Goal: Task Accomplishment & Management: Use online tool/utility

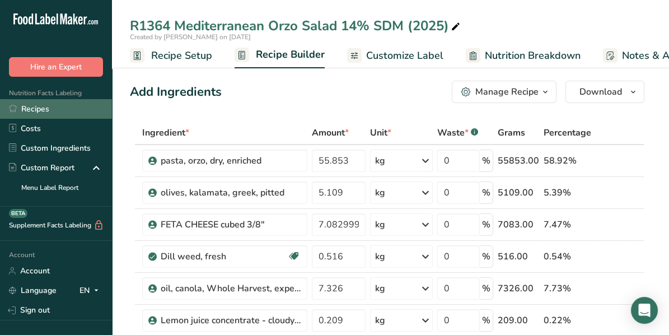
click at [43, 105] on link "Recipes" at bounding box center [56, 109] width 112 height 20
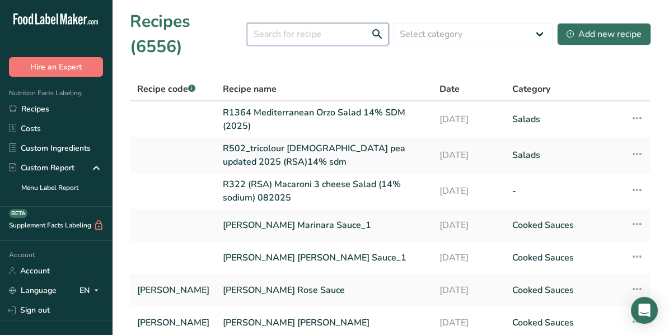
click at [280, 24] on input "text" at bounding box center [318, 34] width 142 height 22
click at [268, 23] on input "r2326" at bounding box center [318, 34] width 142 height 22
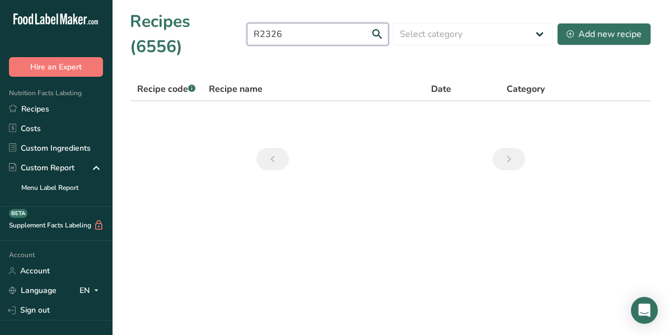
click at [301, 23] on input "R2326" at bounding box center [318, 34] width 142 height 22
type input "R"
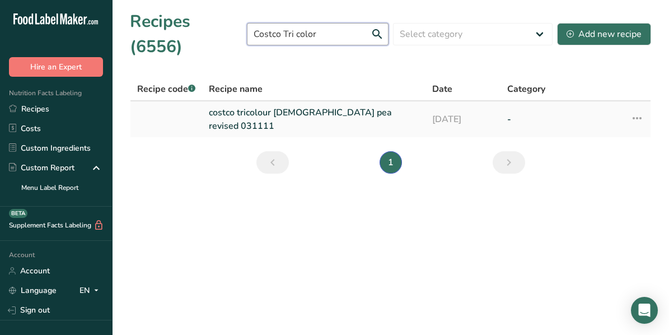
type input "Costco Tri color"
click at [235, 106] on link "costco tricolour [DEMOGRAPHIC_DATA] pea revised 031111" at bounding box center [314, 119] width 210 height 27
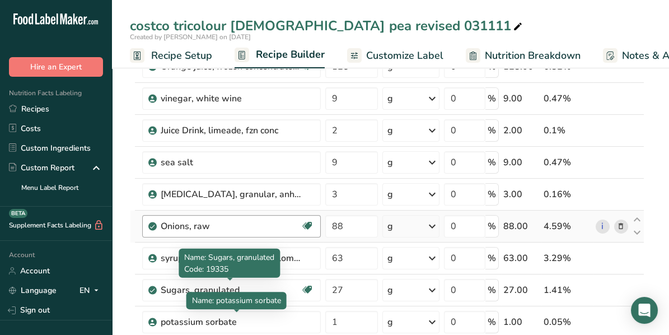
scroll to position [280, 0]
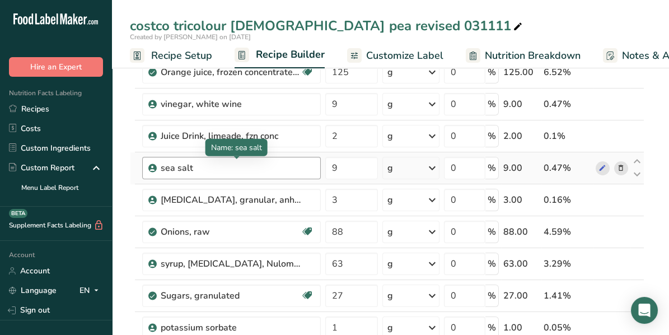
click at [282, 164] on div "sea salt" at bounding box center [231, 167] width 140 height 13
click at [622, 166] on icon at bounding box center [621, 168] width 8 height 12
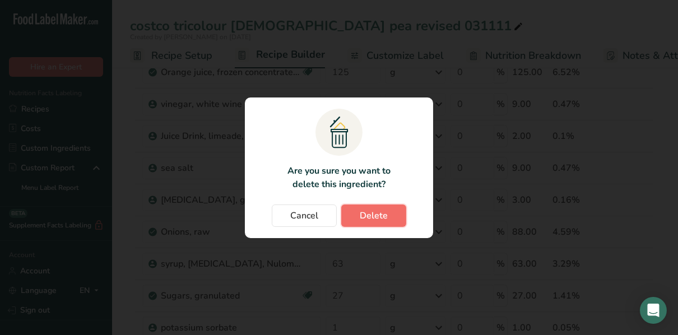
click at [379, 217] on span "Delete" at bounding box center [374, 215] width 28 height 13
type input "3"
type input "88"
type input "63"
type input "27"
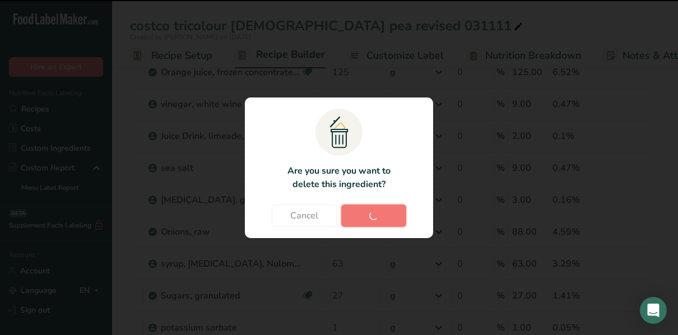
type input "1"
type input "501"
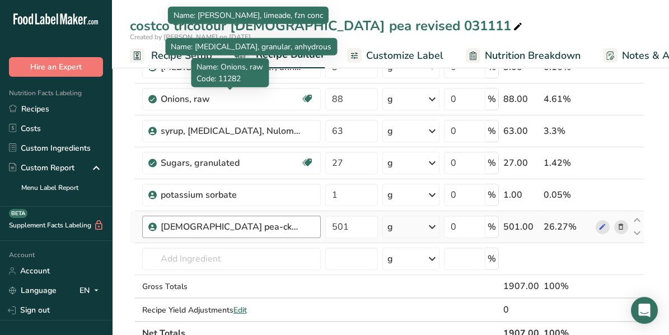
scroll to position [392, 0]
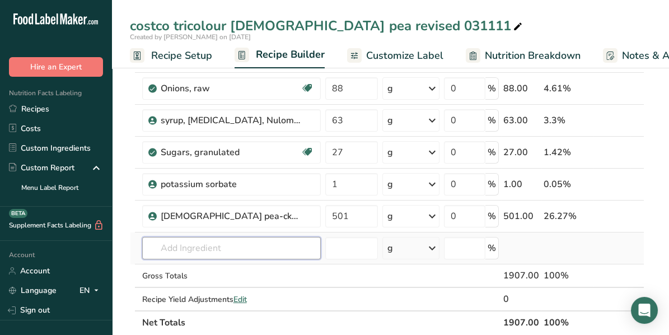
click at [202, 245] on input "text" at bounding box center [231, 248] width 179 height 22
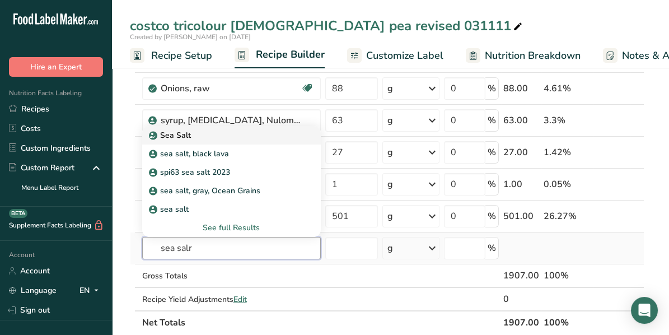
type input "sea salr"
click at [155, 131] on icon at bounding box center [153, 136] width 7 height 10
type input "Sea Salt"
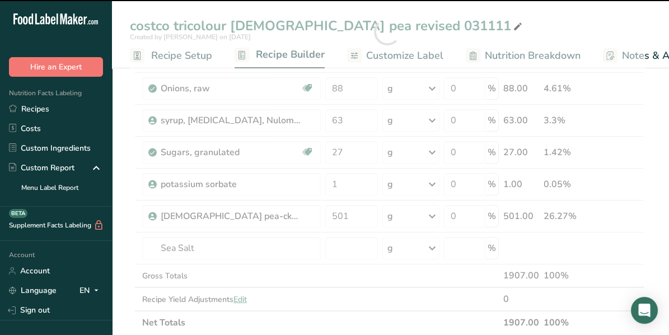
type input "0"
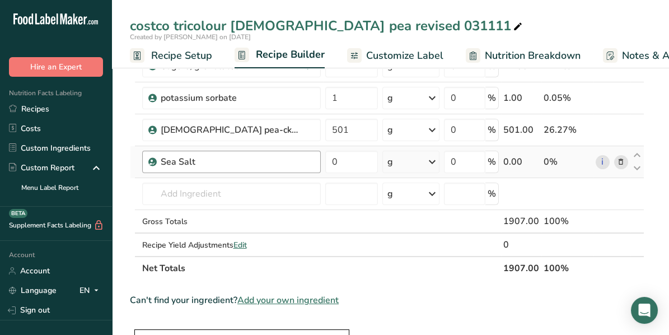
scroll to position [504, 0]
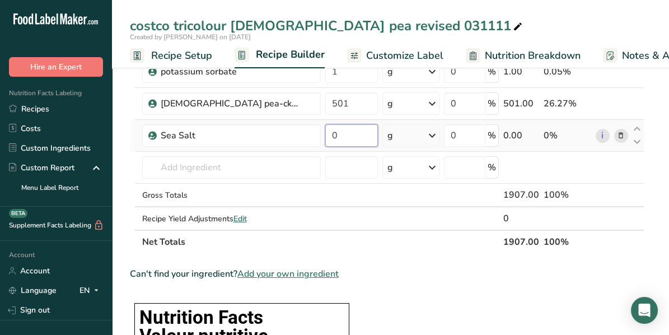
click at [346, 134] on input "0" at bounding box center [351, 135] width 53 height 22
type input "9"
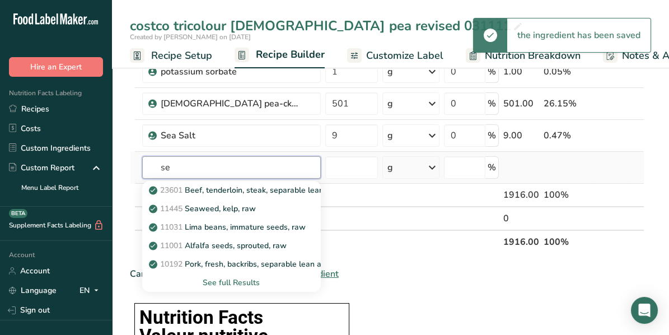
type input "s"
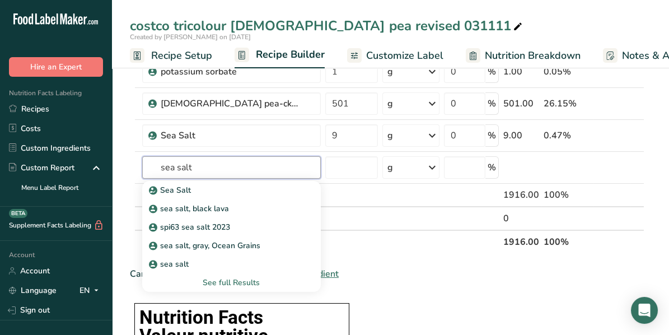
type input "sea salt"
click at [415, 267] on div "Can't find your ingredient? Add your own ingredient" at bounding box center [387, 273] width 515 height 13
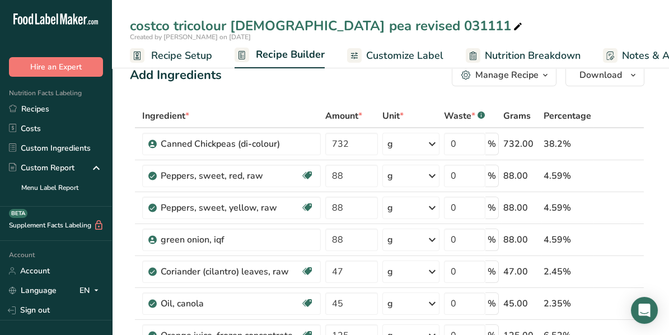
scroll to position [0, 0]
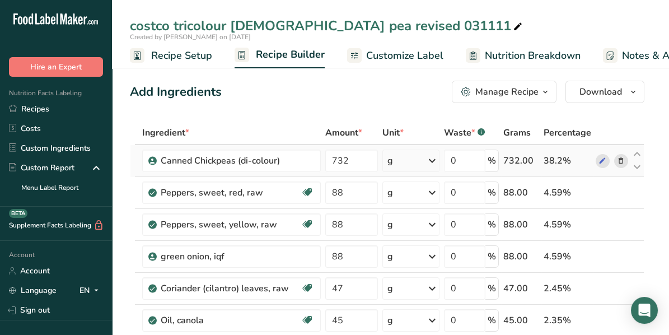
click at [620, 160] on icon at bounding box center [621, 161] width 8 height 12
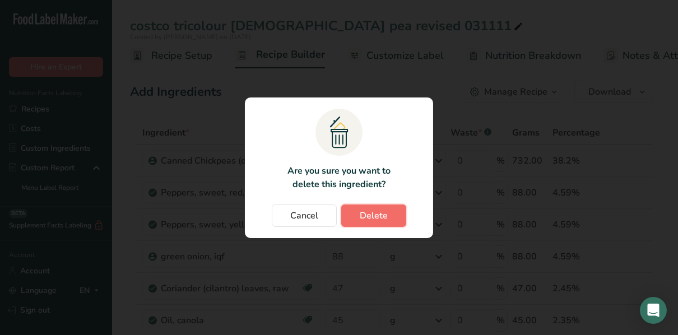
click at [393, 215] on button "Delete" at bounding box center [373, 215] width 65 height 22
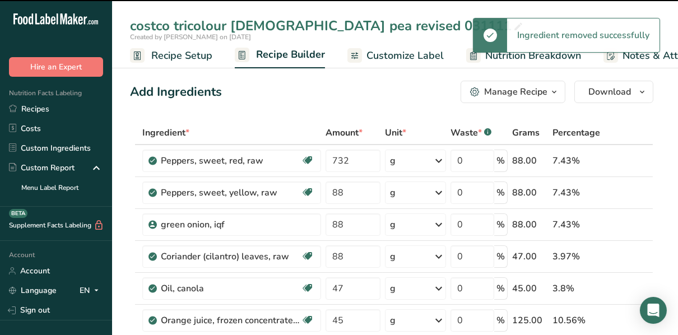
type input "88"
type input "47"
type input "45"
type input "125"
type input "9"
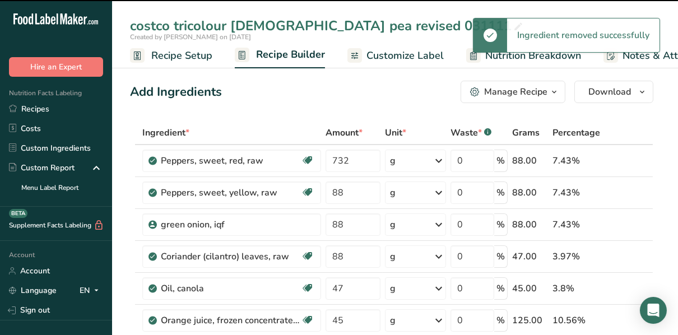
type input "2"
type input "3"
type input "88"
type input "63"
type input "27"
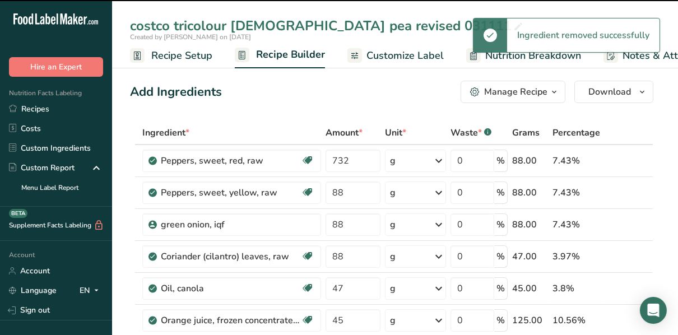
type input "1"
type input "501"
type input "9"
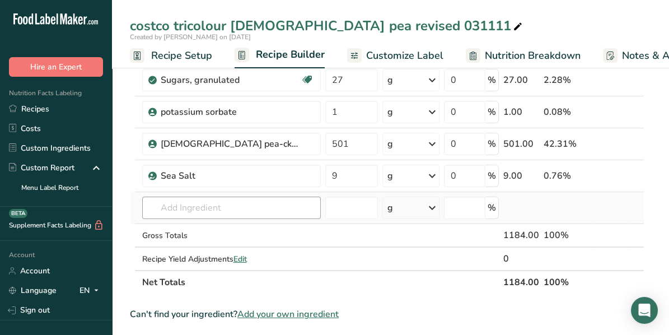
scroll to position [448, 0]
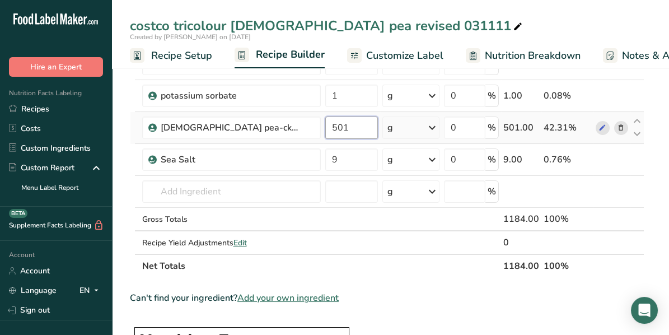
drag, startPoint x: 339, startPoint y: 127, endPoint x: 349, endPoint y: 124, distance: 9.8
click at [340, 127] on input "501" at bounding box center [351, 128] width 53 height 22
click at [349, 124] on input "501" at bounding box center [351, 128] width 53 height 22
type input "5"
type input "64.26"
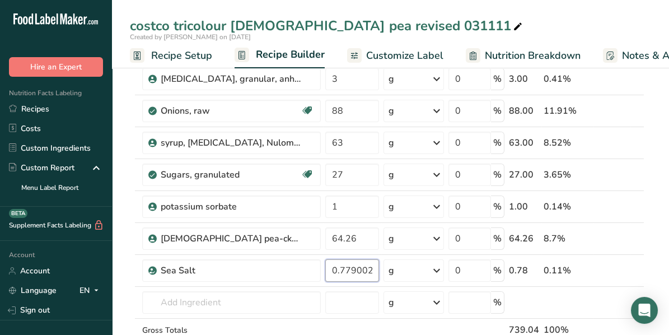
scroll to position [336, 0]
type input "0.779002"
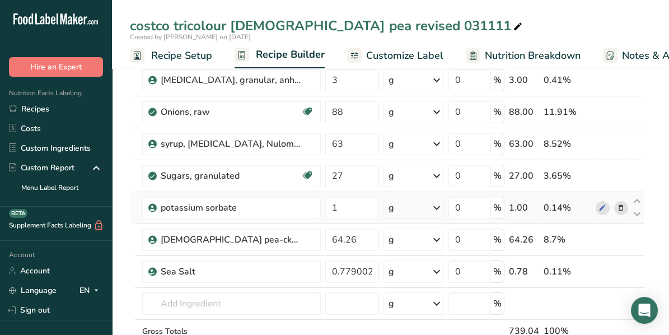
click at [621, 204] on div "Ingredient * Amount * Unit * Waste * .a-a{fill:#347362;}.b-a{fill:#fff;} Grams …" at bounding box center [387, 87] width 515 height 605
click at [623, 207] on icon at bounding box center [621, 208] width 8 height 12
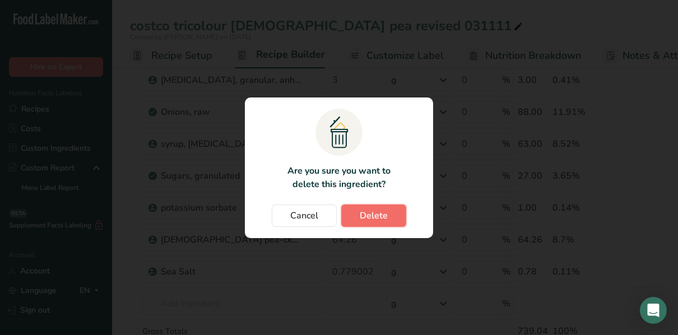
click at [390, 216] on button "Delete" at bounding box center [373, 215] width 65 height 22
type input "64.26"
type input "0.779002"
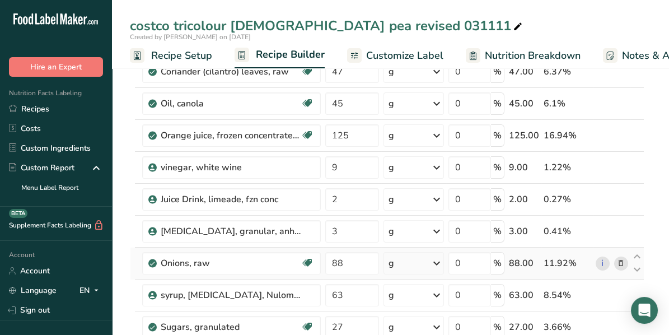
scroll to position [167, 0]
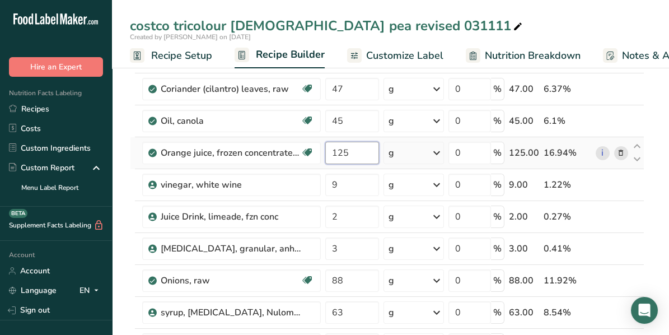
click at [364, 151] on input "125" at bounding box center [352, 153] width 54 height 22
type input "1"
type input "6.49"
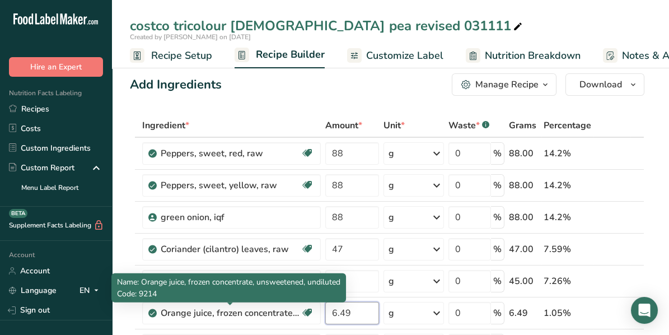
scroll to position [0, 0]
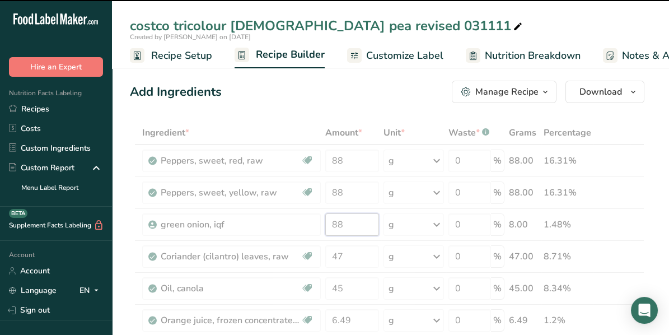
type input "8"
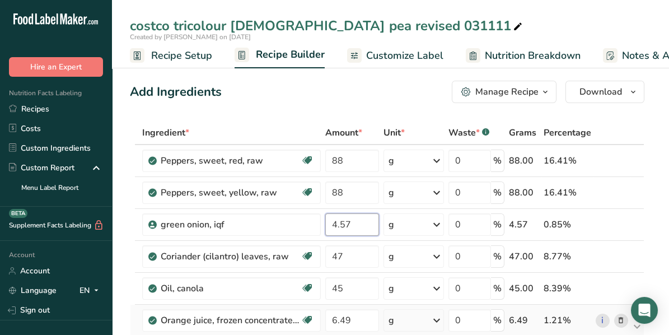
type input "4.57"
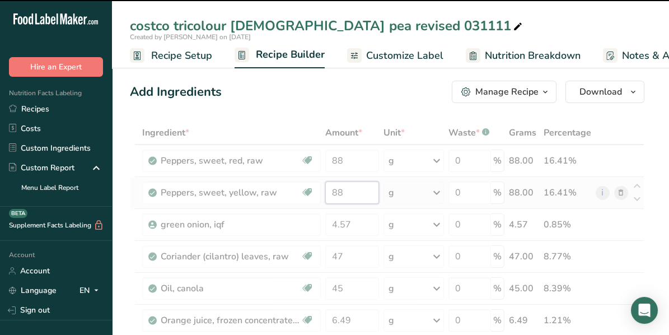
type input "8"
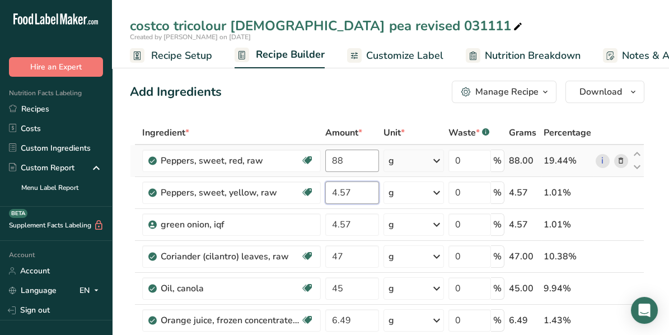
type input "4.57"
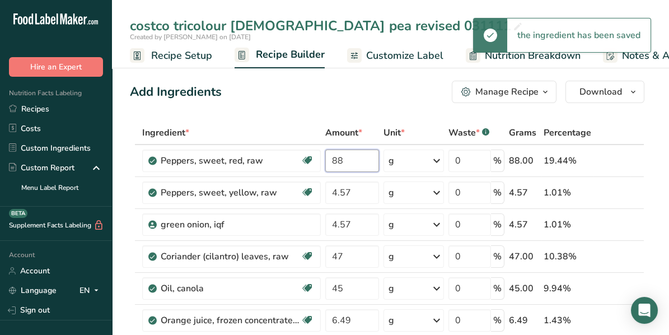
type input "8"
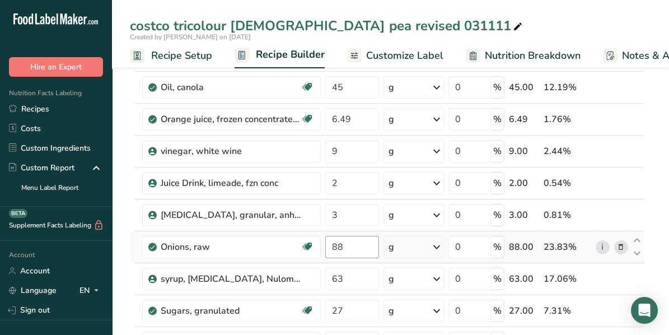
scroll to position [224, 0]
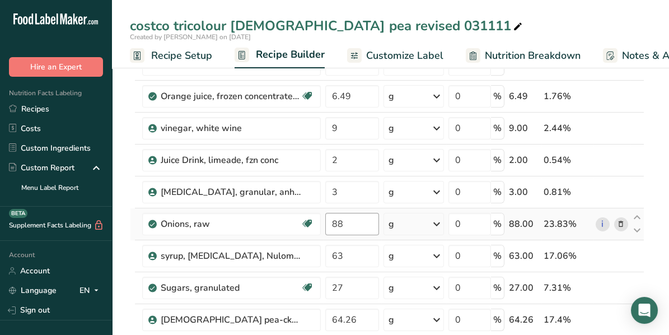
type input "4.57"
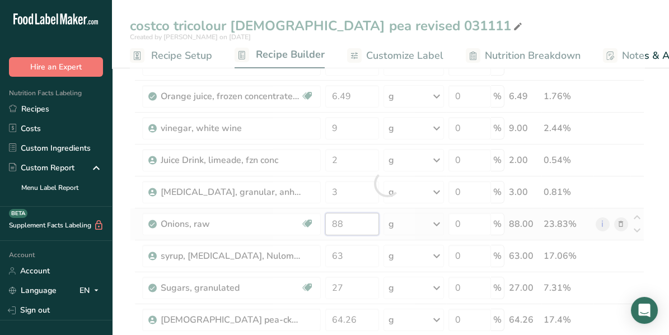
click at [350, 221] on div "Ingredient * Amount * Unit * Waste * .a-a{fill:#347362;}.b-a{fill:#fff;} Grams …" at bounding box center [387, 183] width 515 height 573
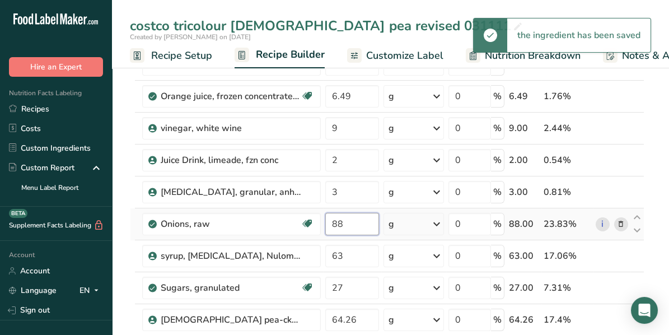
type input "8"
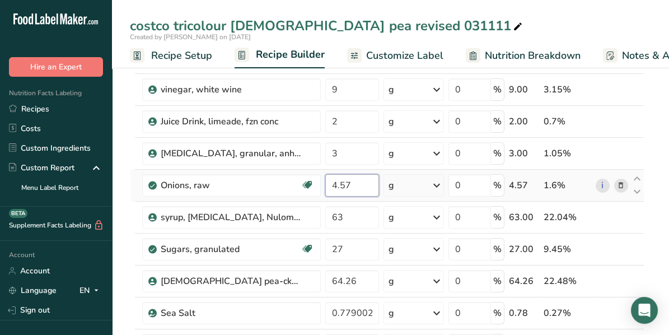
scroll to position [280, 0]
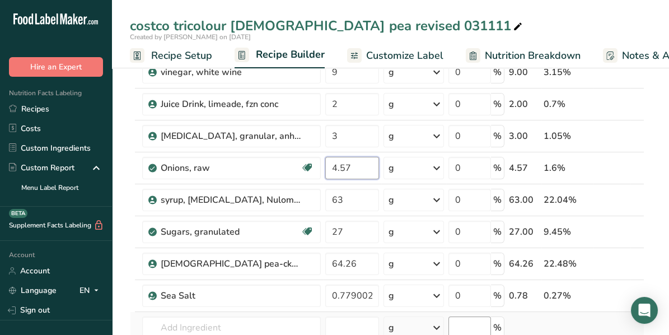
type input "4.57"
click at [364, 227] on div "Ingredient * Amount * Unit * Waste * .a-a{fill:#347362;}.b-a{fill:#fff;} Grams …" at bounding box center [387, 127] width 515 height 573
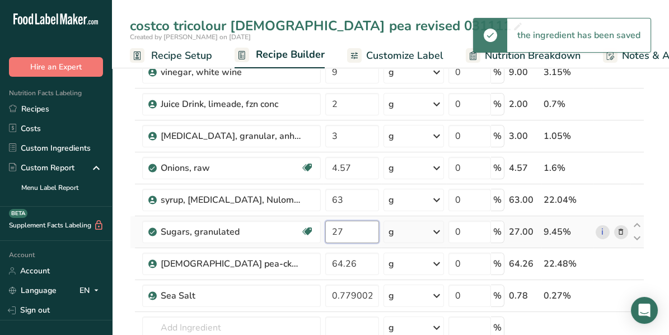
type input "2"
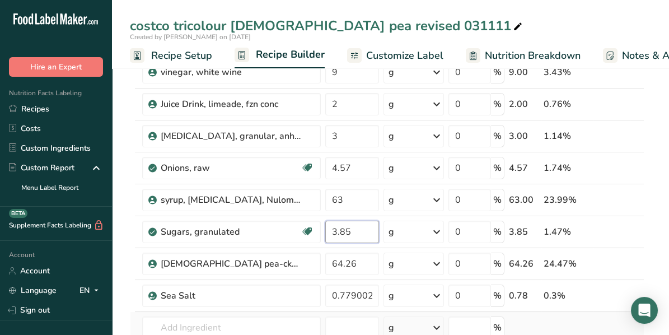
type input "3.85"
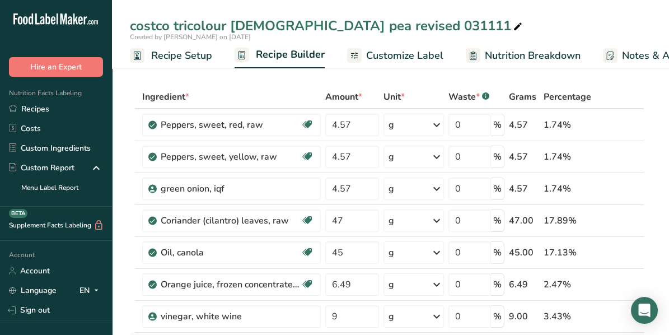
scroll to position [56, 0]
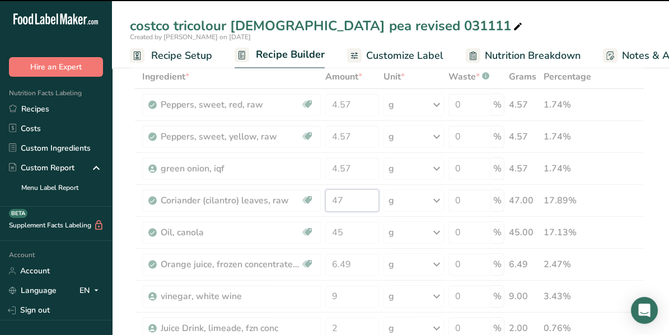
type input "4"
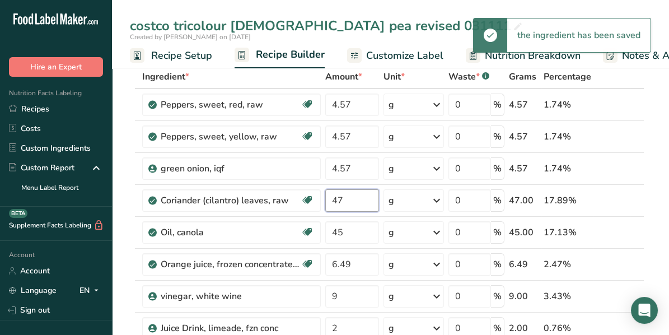
type input "4"
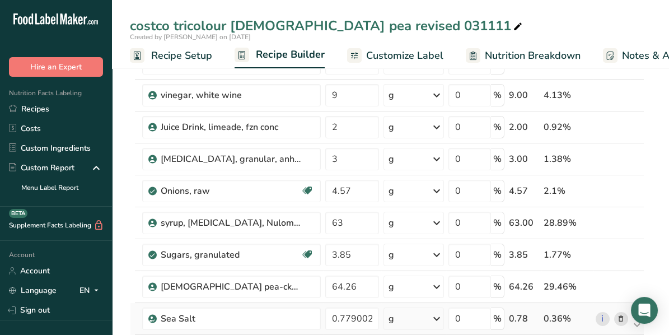
scroll to position [280, 0]
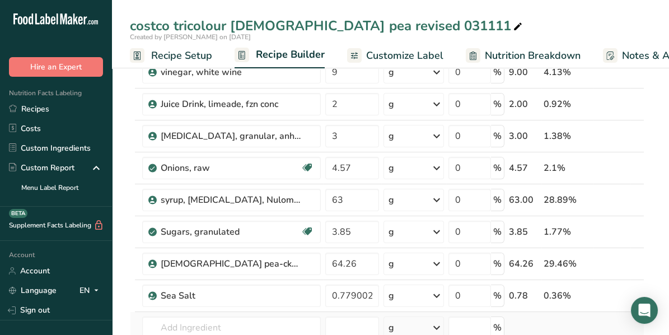
type input "2.44"
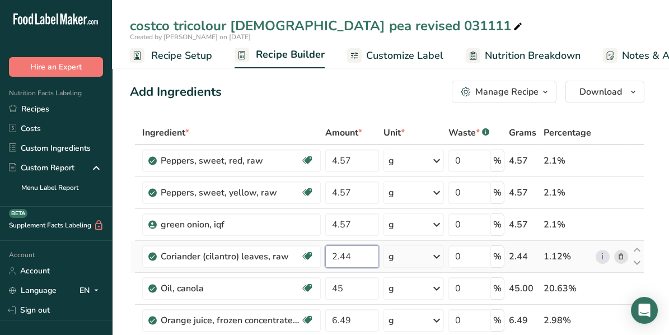
scroll to position [56, 0]
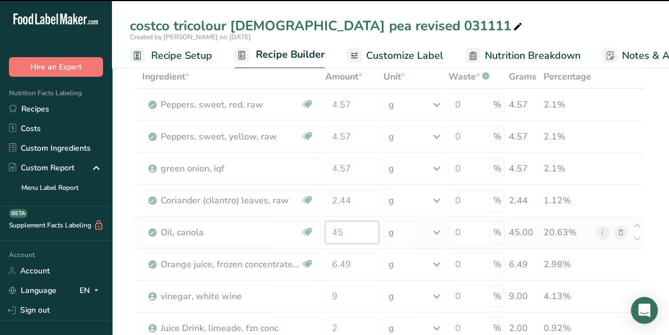
type input "4"
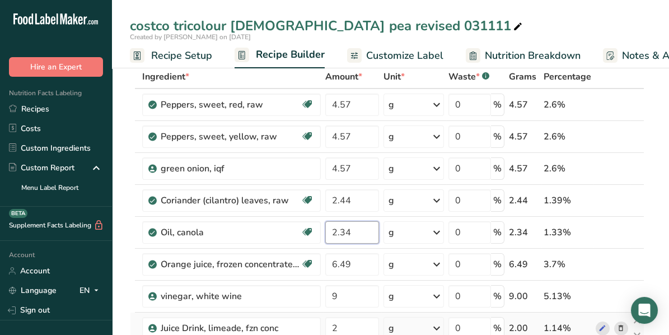
type input "2.34"
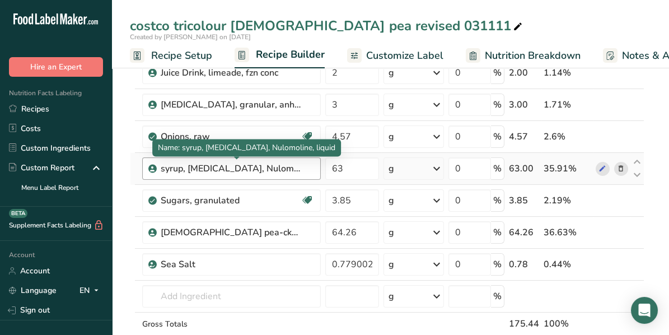
scroll to position [336, 0]
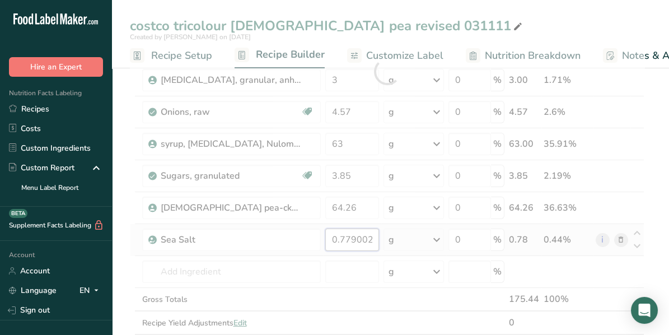
click at [370, 235] on div "Ingredient * Amount * Unit * Waste * .a-a{fill:#347362;}.b-a{fill:#fff;} Grams …" at bounding box center [387, 71] width 515 height 573
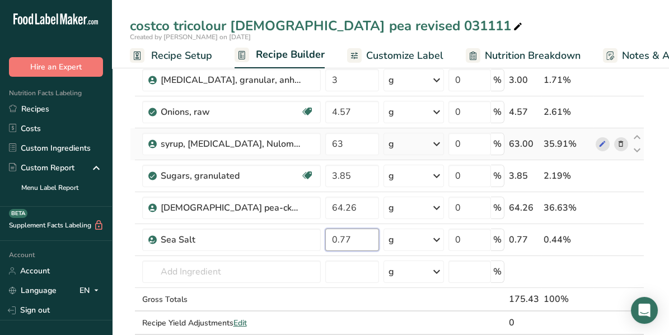
type input "0.77"
click at [622, 142] on div "Ingredient * Amount * Unit * Waste * .a-a{fill:#347362;}.b-a{fill:#fff;} Grams …" at bounding box center [387, 71] width 515 height 573
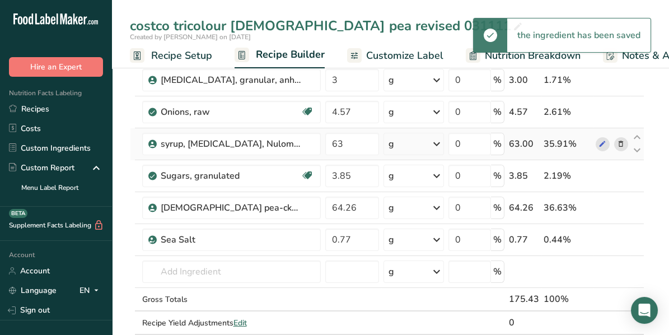
click at [622, 141] on icon at bounding box center [621, 144] width 8 height 12
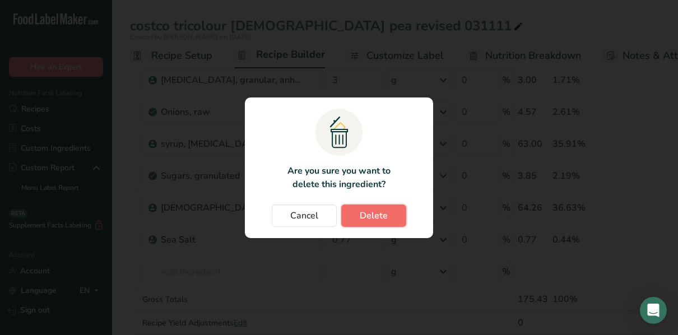
click at [385, 218] on span "Delete" at bounding box center [374, 215] width 28 height 13
type input "3.85"
type input "64.26"
type input "0.77"
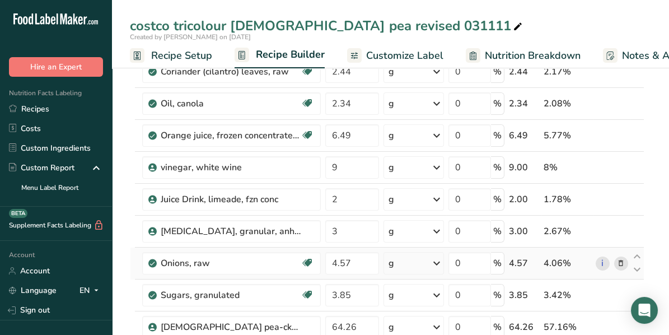
scroll to position [167, 0]
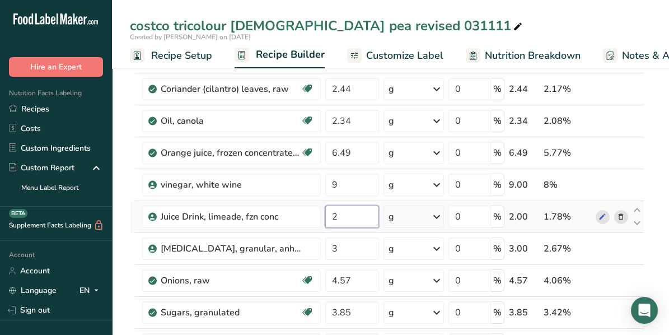
click at [358, 218] on input "2" at bounding box center [352, 217] width 54 height 22
type input "0.052"
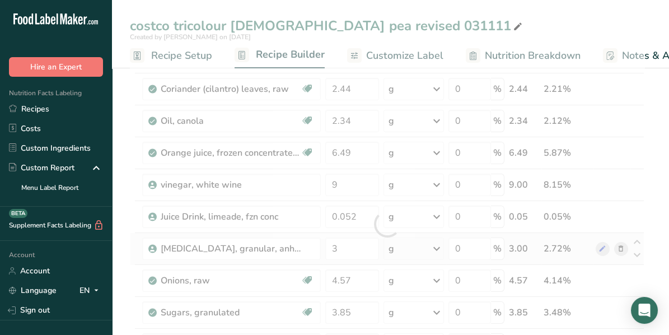
click at [624, 249] on div "Ingredient * Amount * Unit * Waste * .a-a{fill:#347362;}.b-a{fill:#fff;} Grams …" at bounding box center [387, 224] width 515 height 541
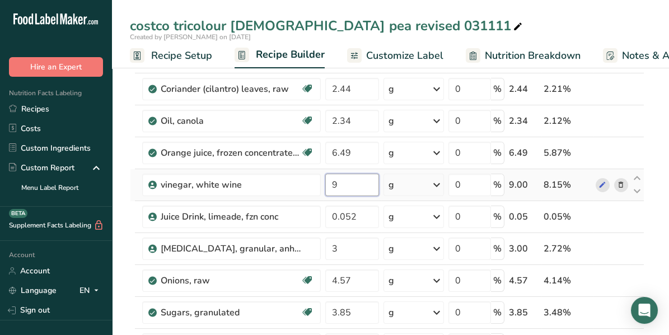
click at [350, 187] on input "9" at bounding box center [352, 185] width 54 height 22
type input "0.468"
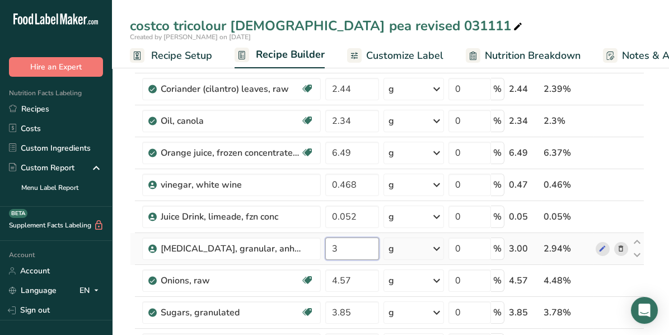
click at [360, 244] on input "3" at bounding box center [352, 249] width 54 height 22
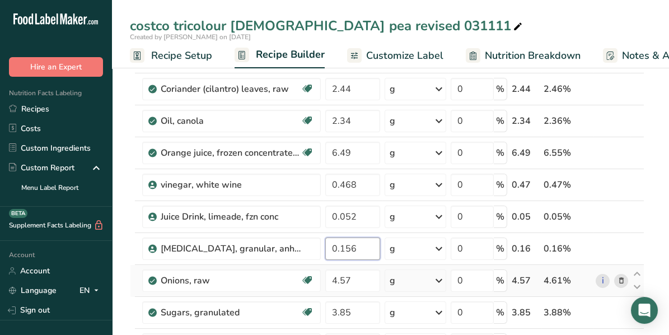
type input "0.156"
click at [626, 271] on div "Ingredient * Amount * Unit * Waste * .a-a{fill:#347362;}.b-a{fill:#fff;} Grams …" at bounding box center [387, 224] width 515 height 541
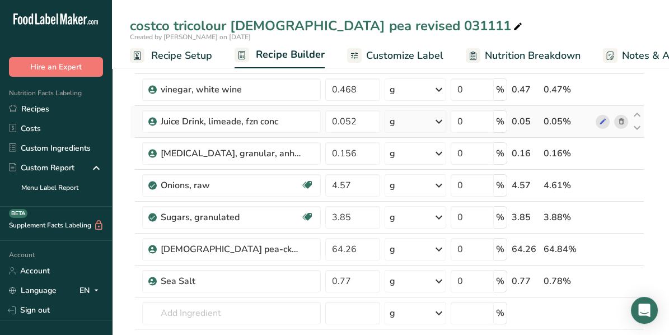
scroll to position [336, 0]
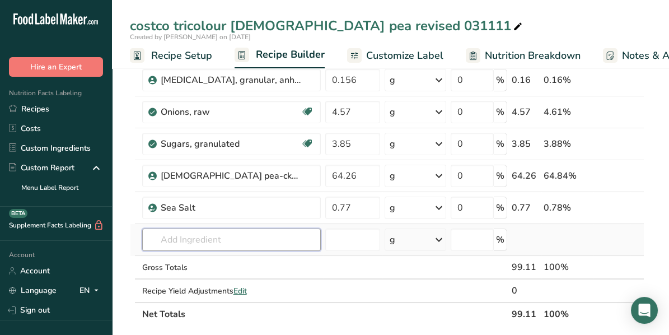
click at [187, 240] on input "text" at bounding box center [231, 240] width 179 height 22
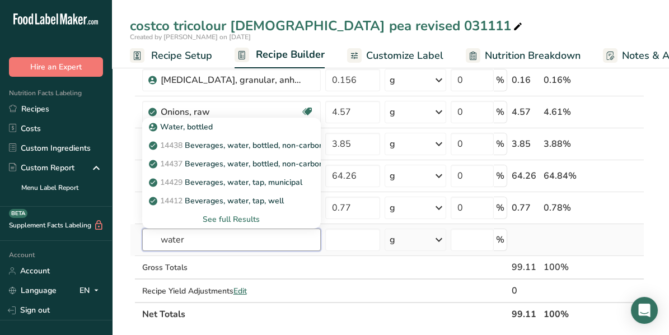
type input "water"
click at [219, 210] on div "See full Results" at bounding box center [231, 219] width 179 height 18
click at [215, 183] on p "14429 [GEOGRAPHIC_DATA], water, tap, municipal" at bounding box center [226, 182] width 151 height 12
type input "Beverages, water, tap, municipal"
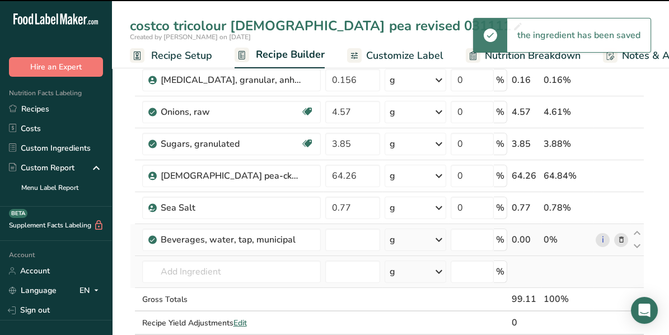
type input "0"
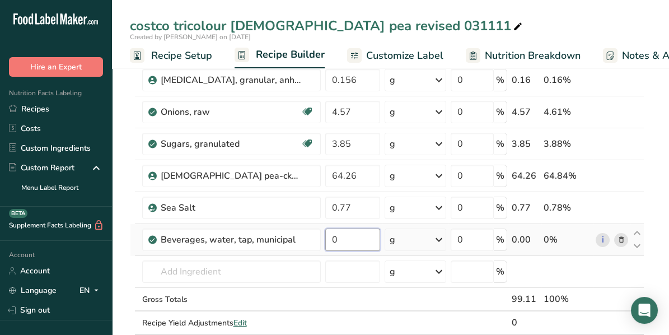
click at [339, 239] on input "0" at bounding box center [352, 240] width 55 height 22
type input "0.847"
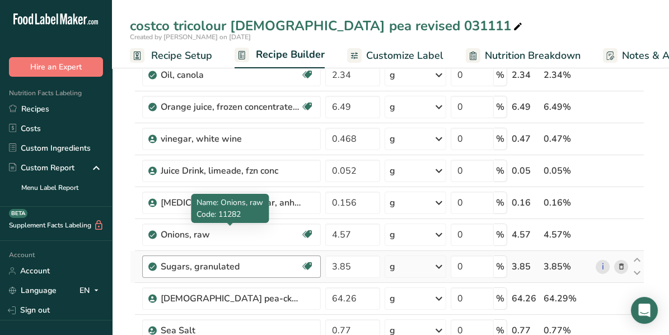
scroll to position [280, 0]
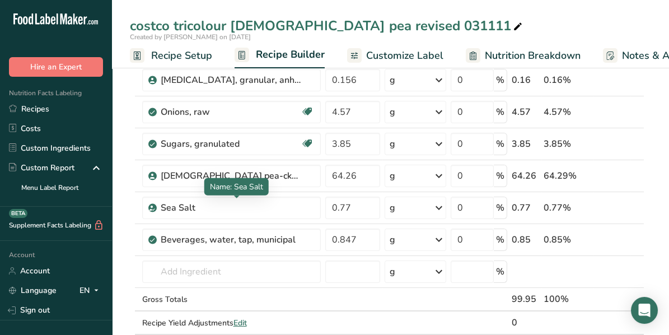
scroll to position [224, 0]
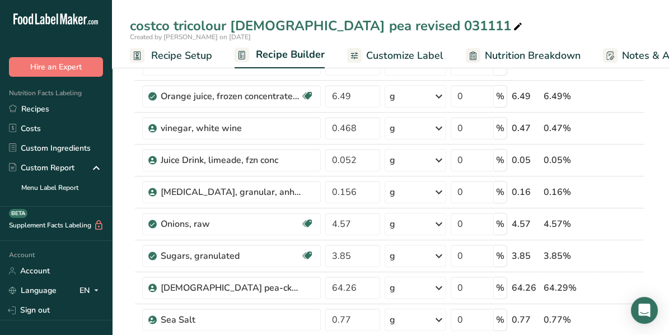
click at [143, 55] on rect at bounding box center [137, 55] width 15 height 15
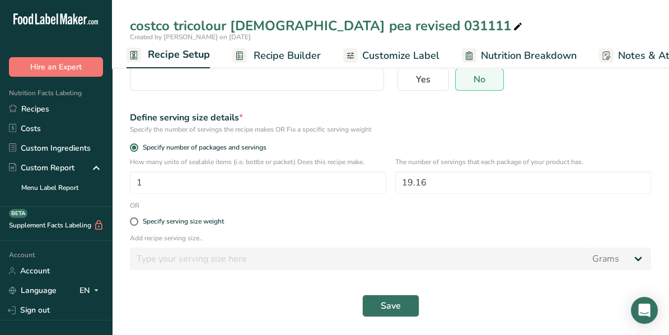
scroll to position [108, 0]
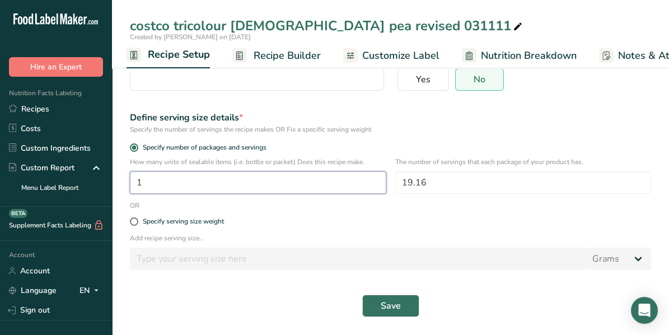
click at [154, 180] on input "1" at bounding box center [258, 182] width 257 height 22
type input "1"
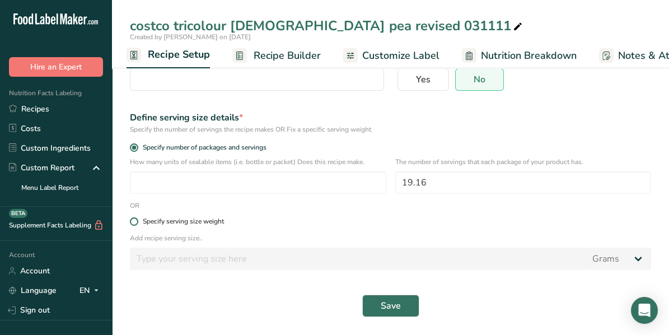
click at [132, 220] on span at bounding box center [134, 221] width 8 height 8
click at [132, 220] on input "Specify serving size weight" at bounding box center [133, 221] width 7 height 7
radio input "true"
radio input "false"
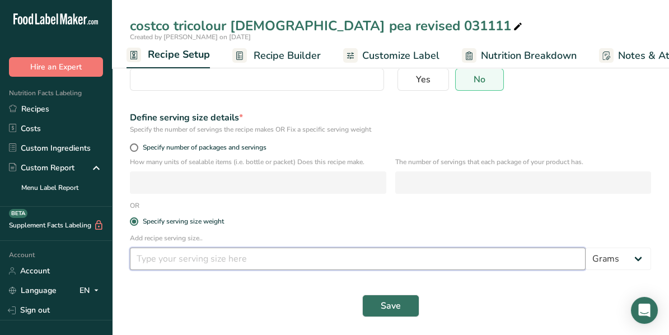
click at [153, 257] on input "number" at bounding box center [358, 259] width 456 height 22
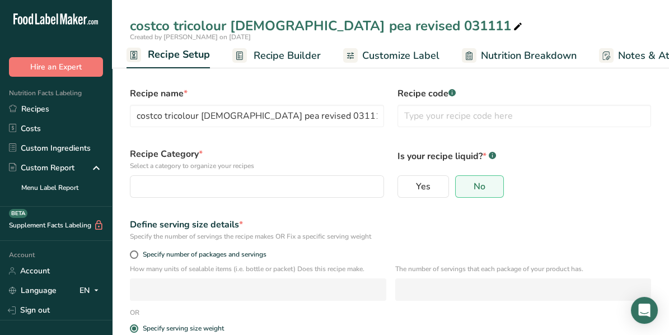
scroll to position [0, 0]
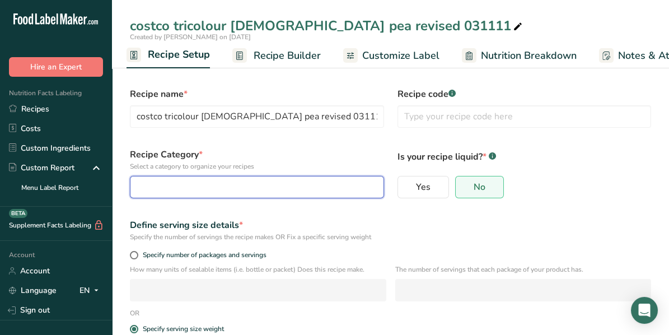
click at [166, 190] on div "button" at bounding box center [253, 186] width 233 height 13
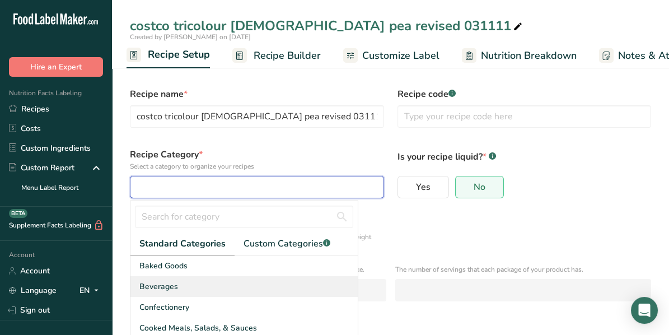
scroll to position [6, 0]
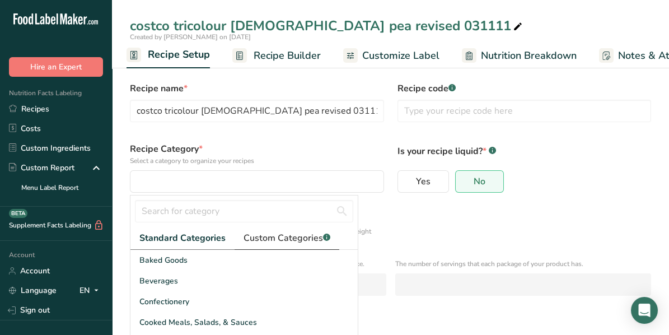
click at [302, 238] on span "Custom Categories .a-a{fill:#347362;}.b-a{fill:#fff;}" at bounding box center [287, 237] width 87 height 13
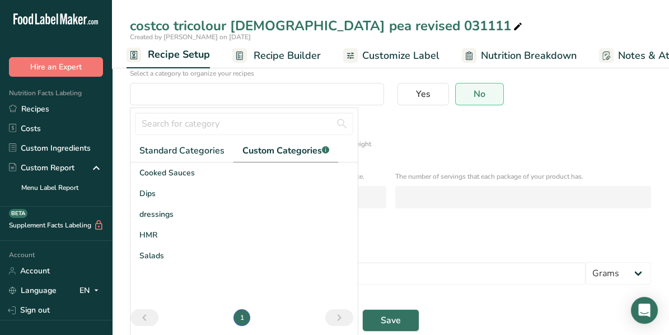
scroll to position [108, 0]
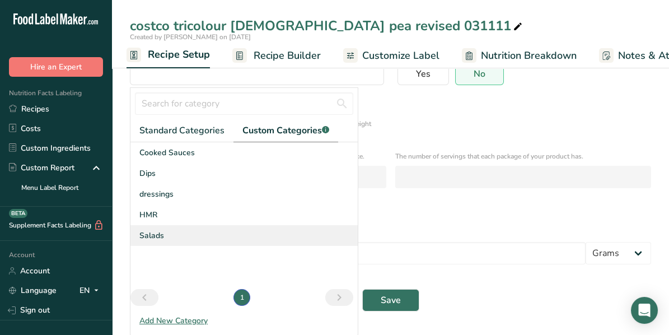
click at [161, 234] on span "Salads" at bounding box center [151, 236] width 25 height 12
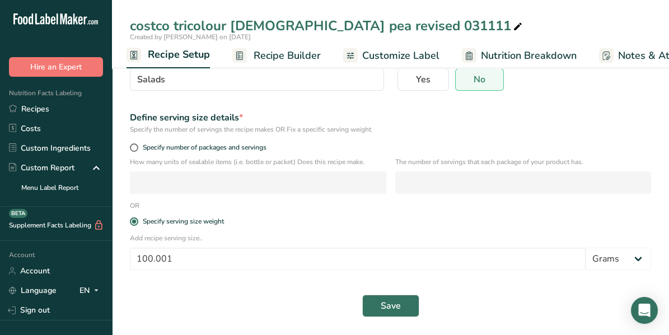
scroll to position [0, 0]
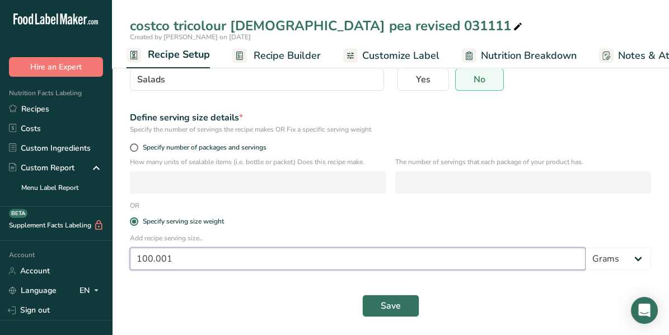
click at [187, 255] on input "100.001" at bounding box center [358, 259] width 456 height 22
type input "100.00"
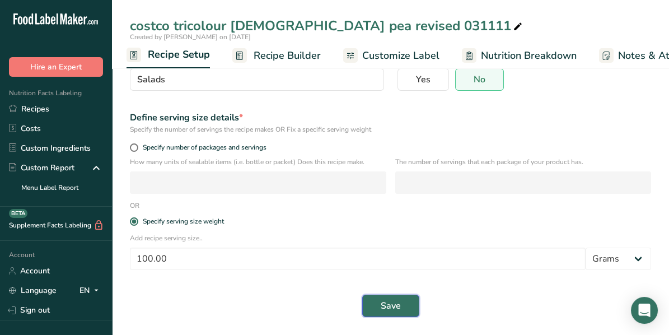
click at [389, 305] on span "Save" at bounding box center [391, 305] width 20 height 13
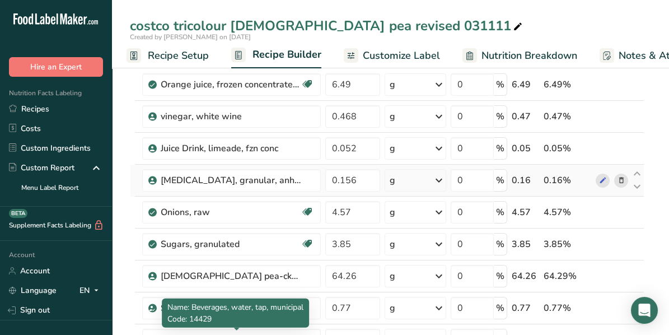
scroll to position [220, 0]
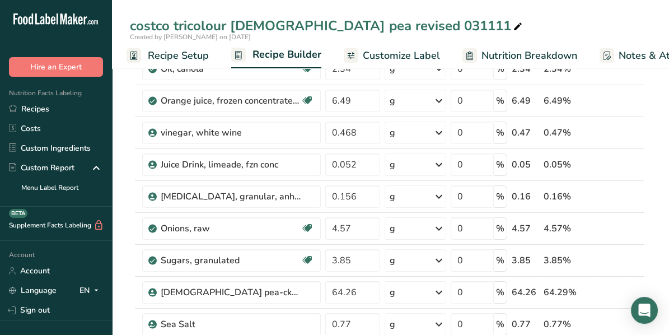
click at [227, 25] on div "costco tricolour [DEMOGRAPHIC_DATA] pea revised 031111" at bounding box center [327, 26] width 395 height 20
click at [169, 24] on input "costco tricolour [DEMOGRAPHIC_DATA] pea" at bounding box center [391, 26] width 522 height 20
click at [136, 25] on input "costco Citrus [DEMOGRAPHIC_DATA] Pea" at bounding box center [391, 26] width 522 height 20
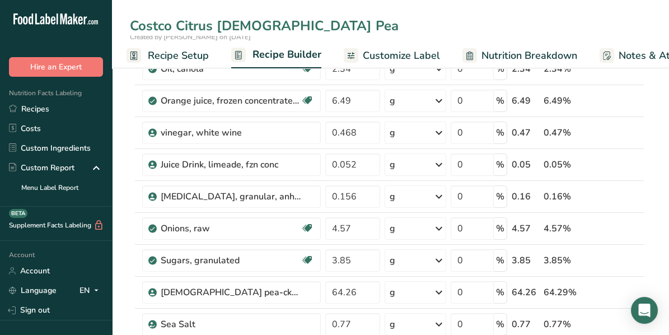
click at [288, 25] on input "Costco Citrus [DEMOGRAPHIC_DATA] Pea" at bounding box center [391, 26] width 522 height 20
click at [132, 24] on input "Costco Citrus [DEMOGRAPHIC_DATA] Pea [DATE]" at bounding box center [391, 26] width 522 height 20
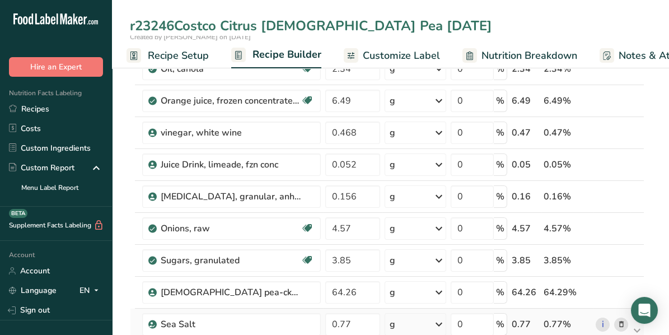
type input "r23246Costco Citrus [DEMOGRAPHIC_DATA] Pea [DATE]"
click at [137, 25] on div "r23246Costco Citrus [DEMOGRAPHIC_DATA] Pea [DATE]" at bounding box center [318, 26] width 376 height 20
click at [133, 25] on input "r23246Costco Citrus [DEMOGRAPHIC_DATA] Pea [DATE]" at bounding box center [391, 26] width 522 height 20
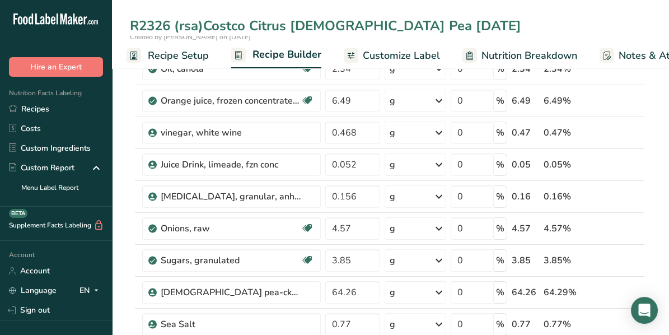
click at [448, 25] on input "R2326 (rsa)Costco Citrus [DEMOGRAPHIC_DATA] Pea [DATE]" at bounding box center [391, 26] width 522 height 20
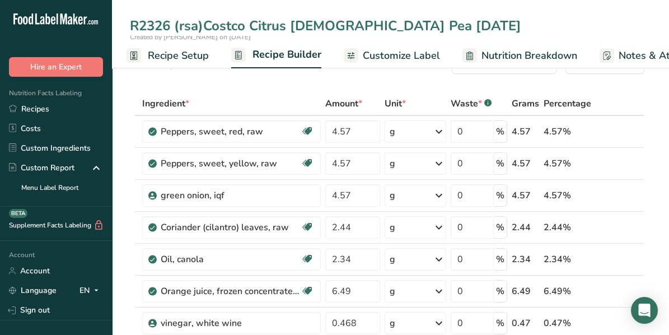
scroll to position [0, 0]
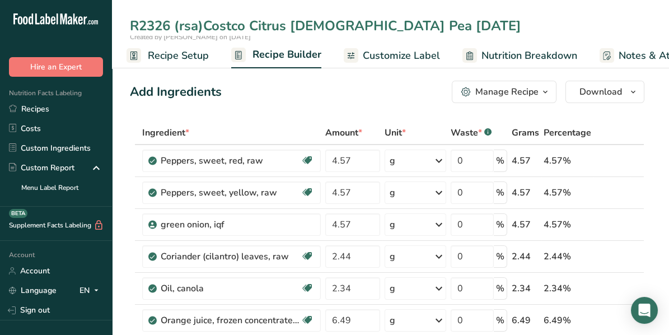
type input "R2326 (rsa)Costco Citrus [DEMOGRAPHIC_DATA] Pea [DATE]"
click at [547, 92] on icon "button" at bounding box center [545, 92] width 9 height 14
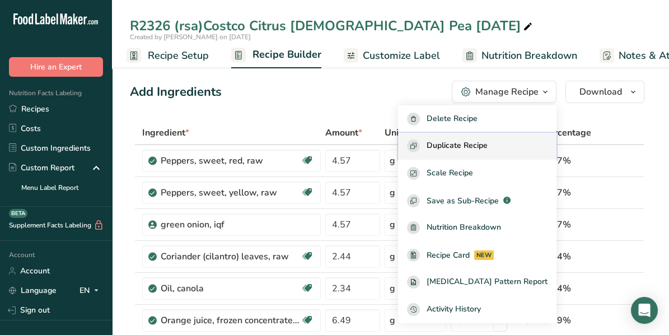
click at [486, 146] on span "Duplicate Recipe" at bounding box center [457, 145] width 61 height 13
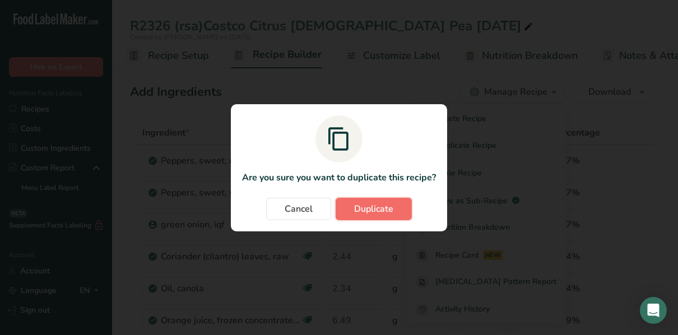
click at [380, 211] on span "Duplicate" at bounding box center [373, 208] width 39 height 13
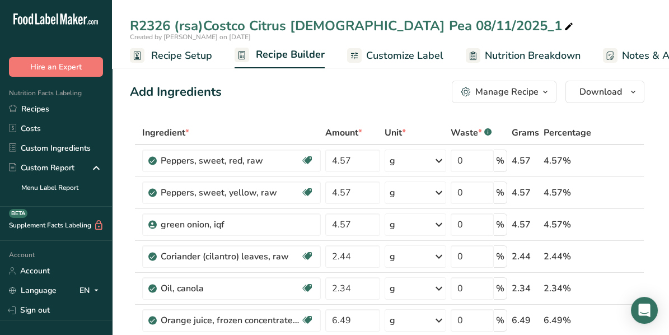
click at [434, 24] on div "R2326 (rsa)Costco Citrus [DEMOGRAPHIC_DATA] Pea 08/11/2025_1" at bounding box center [353, 26] width 446 height 20
type input "R2326 (rsa)Costco Citrus [DEMOGRAPHIC_DATA] Pea 14% SDM [DATE]"
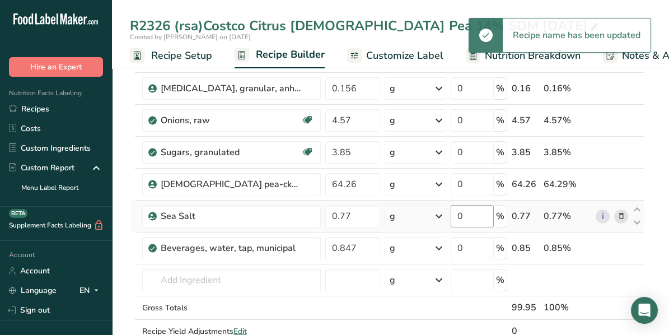
scroll to position [336, 0]
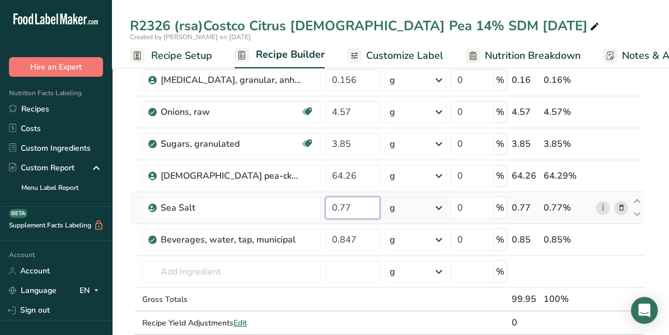
click at [351, 203] on input "0.77" at bounding box center [352, 208] width 55 height 22
click at [594, 272] on div "Ingredient * Amount * Unit * Waste * .a-a{fill:#347362;}.b-a{fill:#fff;} Grams …" at bounding box center [387, 71] width 515 height 573
click at [343, 204] on input "0.579" at bounding box center [352, 208] width 55 height 22
click at [615, 264] on div "Ingredient * Amount * Unit * Waste * .a-a{fill:#347362;}.b-a{fill:#fff;} Grams …" at bounding box center [387, 71] width 515 height 573
click at [342, 204] on input "0.479" at bounding box center [352, 208] width 55 height 22
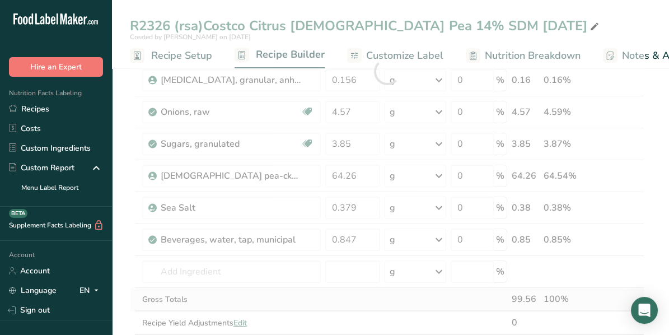
click at [635, 287] on div "Ingredient * Amount * Unit * Waste * .a-a{fill:#347362;}.b-a{fill:#fff;} Grams …" at bounding box center [387, 71] width 515 height 573
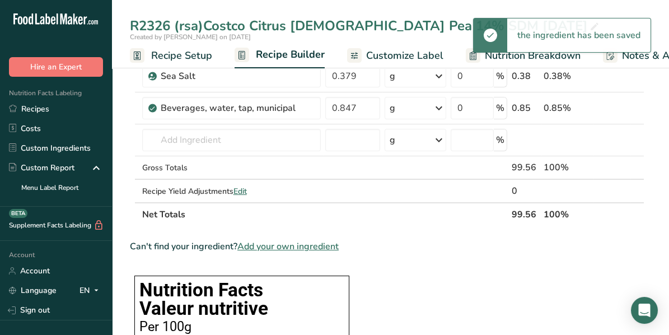
scroll to position [392, 0]
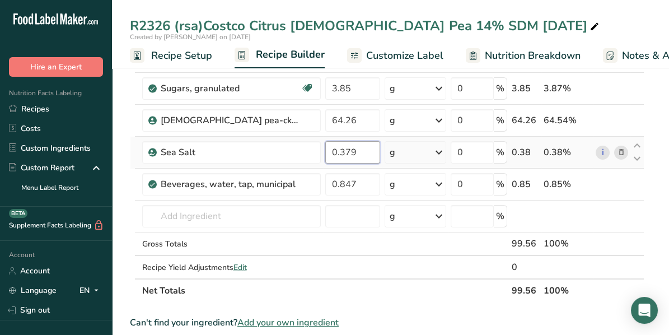
click at [355, 147] on input "0.379" at bounding box center [352, 152] width 55 height 22
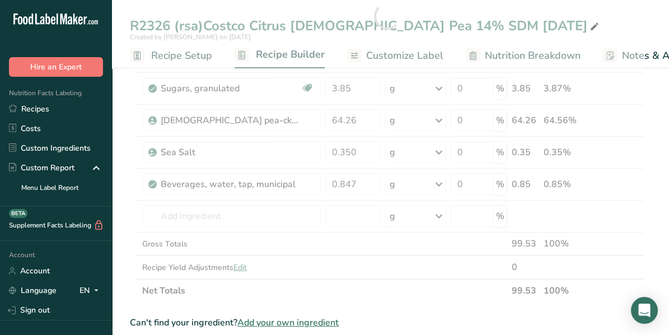
click at [477, 321] on div "Can't find your ingredient? Add your own ingredient" at bounding box center [387, 322] width 515 height 13
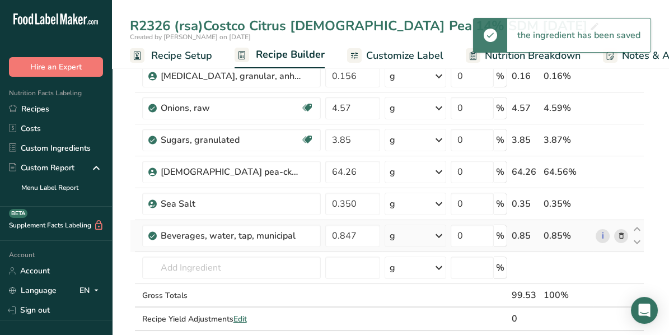
scroll to position [336, 0]
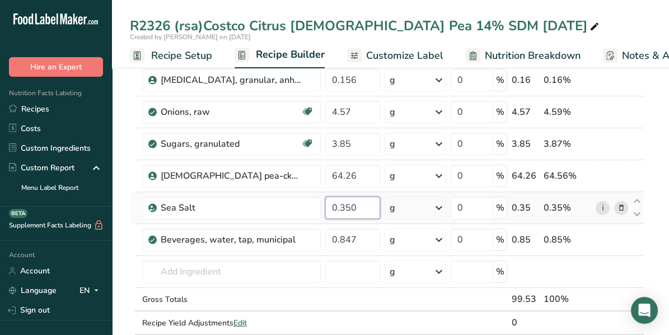
click at [359, 201] on input "0.350" at bounding box center [352, 208] width 55 height 22
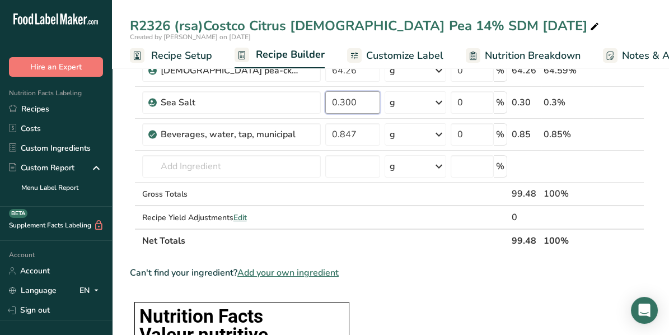
scroll to position [448, 0]
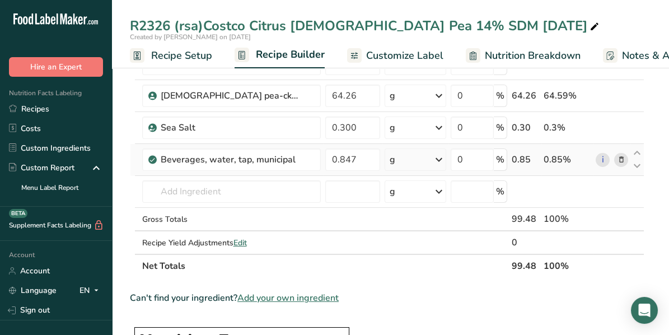
scroll to position [336, 0]
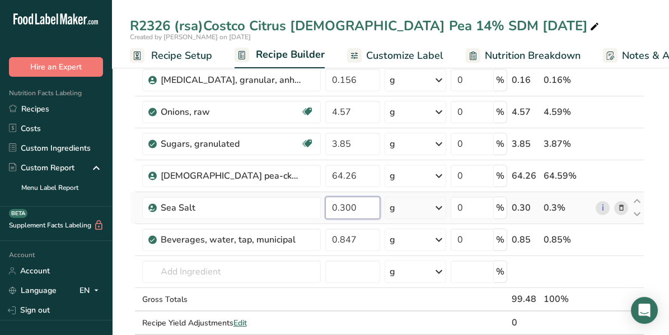
click at [355, 203] on input "0.300" at bounding box center [352, 208] width 55 height 22
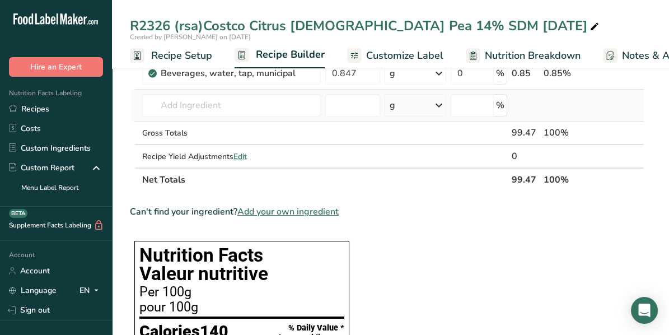
scroll to position [504, 0]
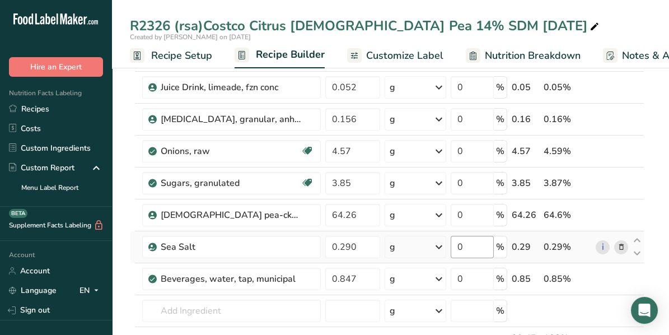
scroll to position [280, 0]
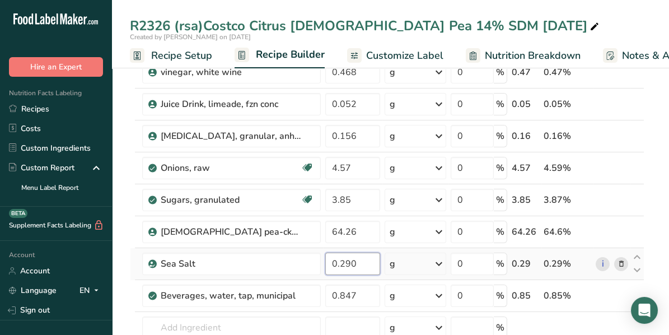
click at [351, 262] on input "0.290" at bounding box center [352, 264] width 55 height 22
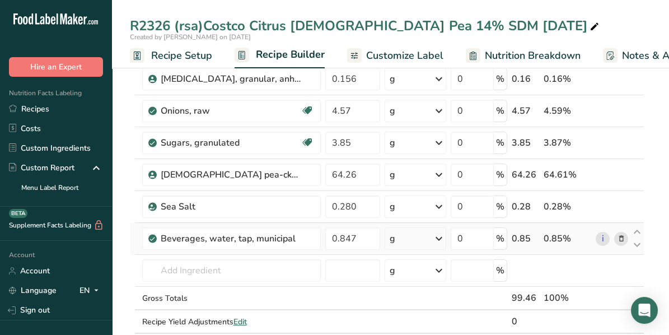
scroll to position [336, 0]
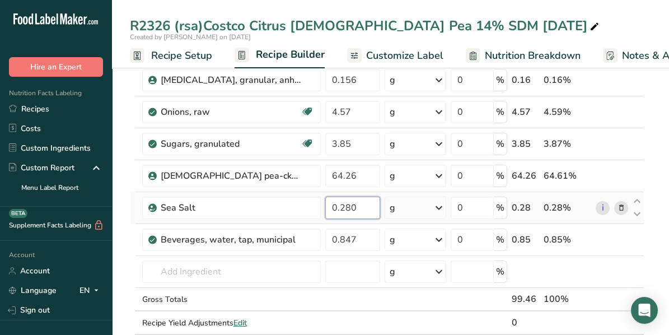
click at [364, 203] on input "0.280" at bounding box center [352, 208] width 55 height 22
click at [617, 274] on div "Ingredient * Amount * Unit * Waste * .a-a{fill:#347362;}.b-a{fill:#fff;} Grams …" at bounding box center [387, 71] width 515 height 573
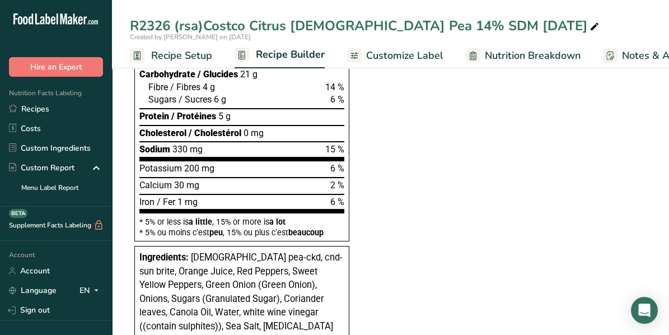
scroll to position [840, 0]
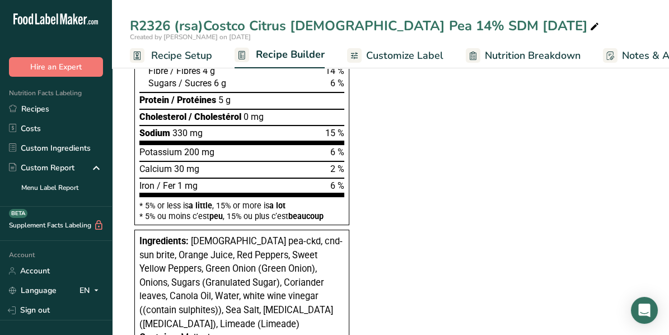
click at [538, 293] on section "Ingredient * Amount * Unit * Waste * .a-a{fill:#347362;}.b-a{fill:#fff;} Grams …" at bounding box center [387, 97] width 515 height 1632
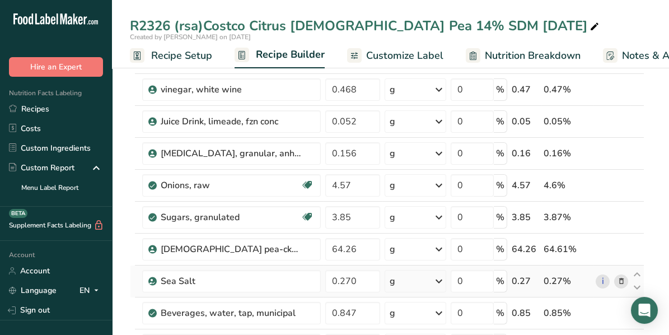
scroll to position [280, 0]
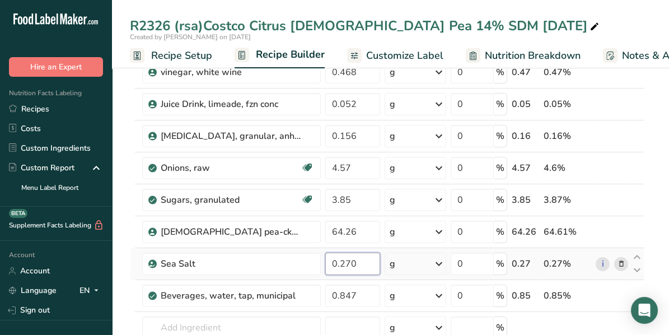
click at [358, 260] on input "0.270" at bounding box center [352, 264] width 55 height 22
type input "0.290"
click at [601, 180] on div "Ingredient * Amount * Unit * Waste * .a-a{fill:#347362;}.b-a{fill:#fff;} Grams …" at bounding box center [387, 127] width 515 height 573
click at [554, 57] on span "Nutrition Breakdown" at bounding box center [533, 55] width 96 height 15
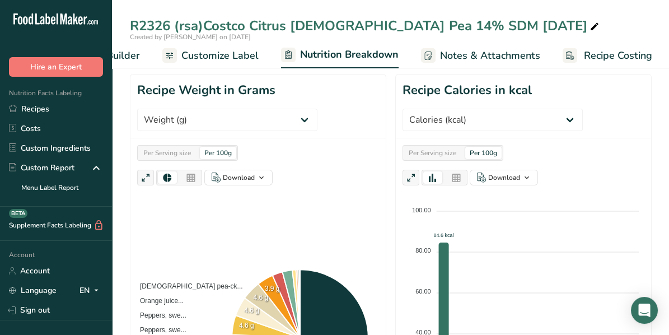
scroll to position [167, 0]
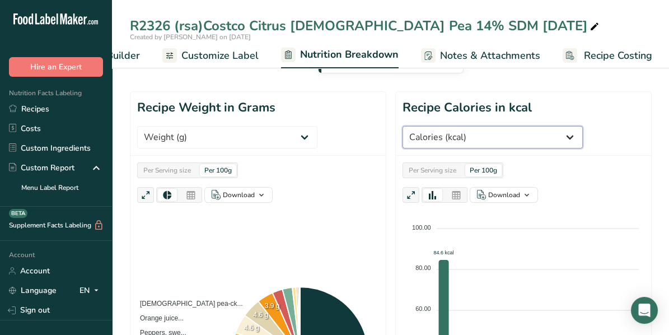
click at [533, 134] on select "Weight (g) Calories (kcal) Energy KJ (kj) Total Fat (g) Saturated Fat (g) Trans…" at bounding box center [493, 137] width 180 height 22
select select "Sodium"
click at [403, 126] on select "Weight (g) Calories (kcal) Energy KJ (kj) Total Fat (g) Saturated Fat (g) Trans…" at bounding box center [493, 137] width 180 height 22
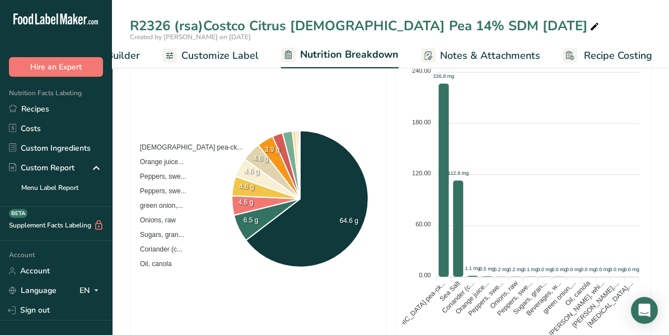
scroll to position [336, 0]
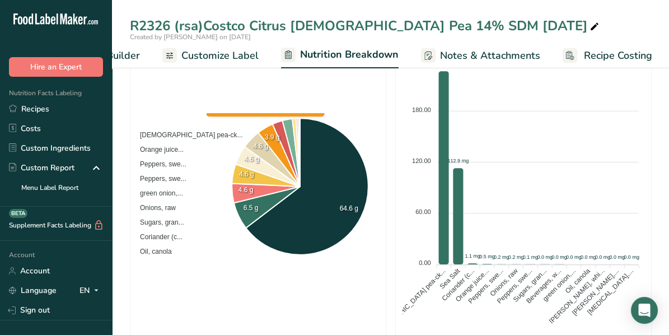
click at [127, 61] on span "Recipe Builder" at bounding box center [106, 55] width 67 height 15
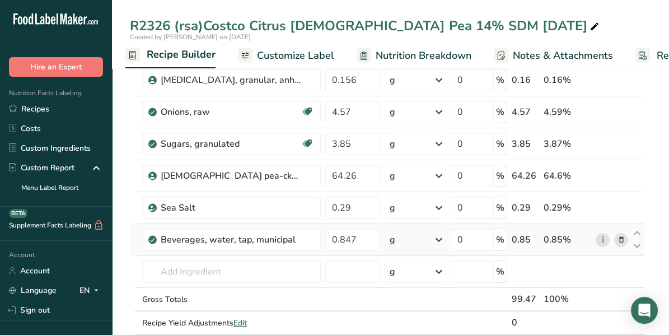
scroll to position [0, 108]
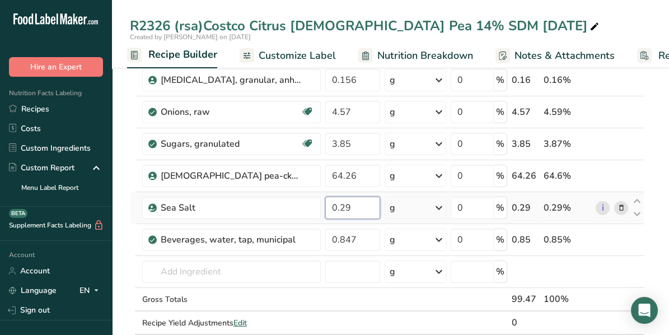
click at [352, 207] on input "0.29" at bounding box center [352, 208] width 55 height 22
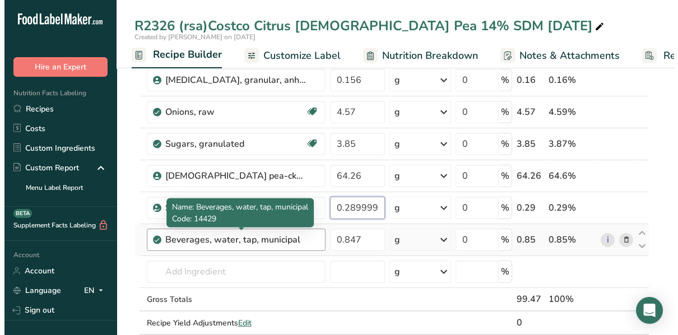
scroll to position [448, 0]
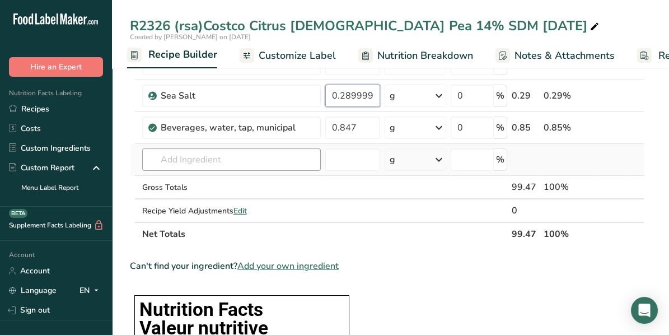
type input "0.289999"
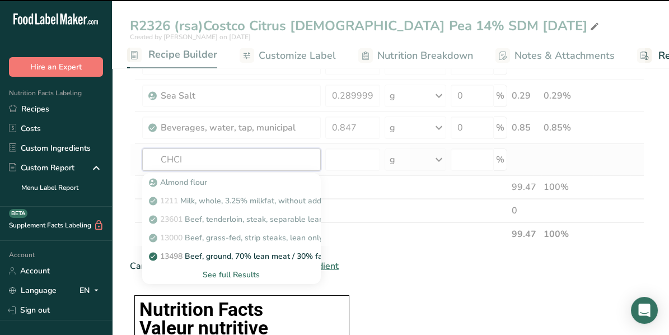
type input "CHCIK"
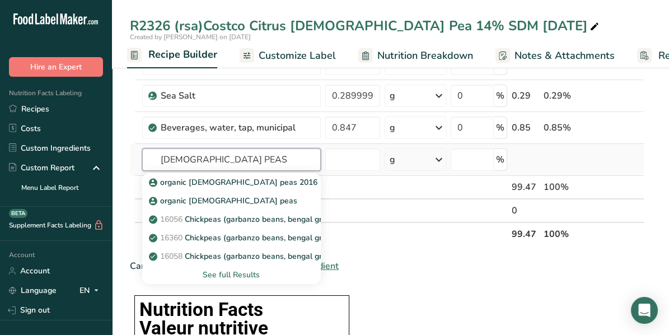
type input "[DEMOGRAPHIC_DATA] PEAS"
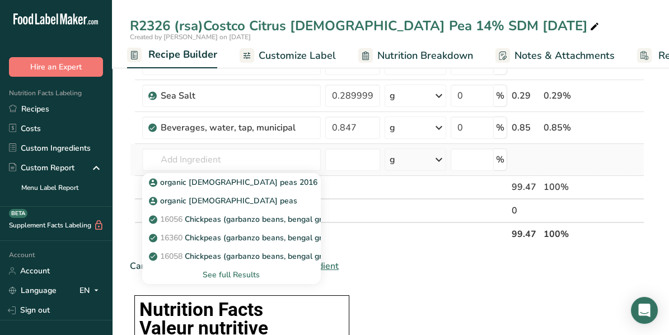
click at [235, 269] on div "See full Results" at bounding box center [231, 275] width 161 height 12
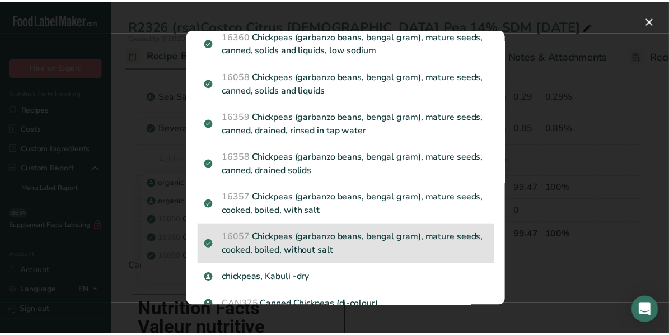
scroll to position [112, 0]
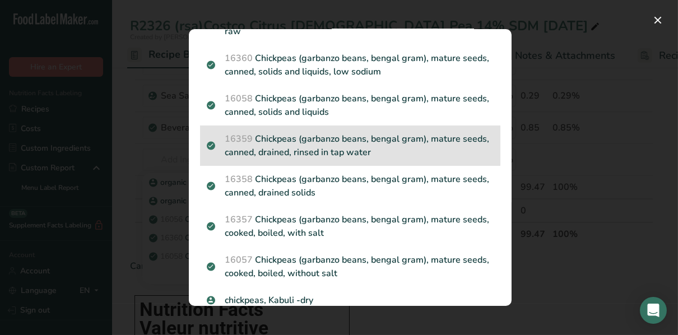
click at [337, 139] on p "16359 Chickpeas (garbanzo beans, bengal gram), mature seeds, canned, drained, r…" at bounding box center [350, 145] width 287 height 27
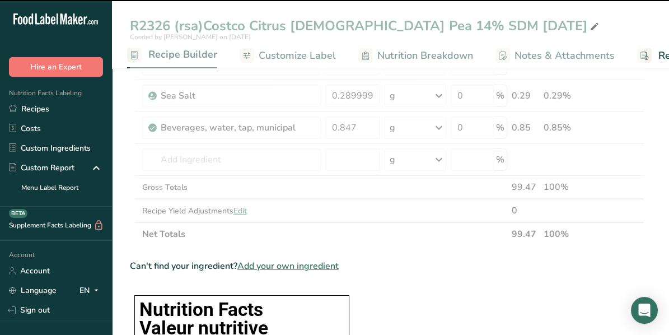
type input "0"
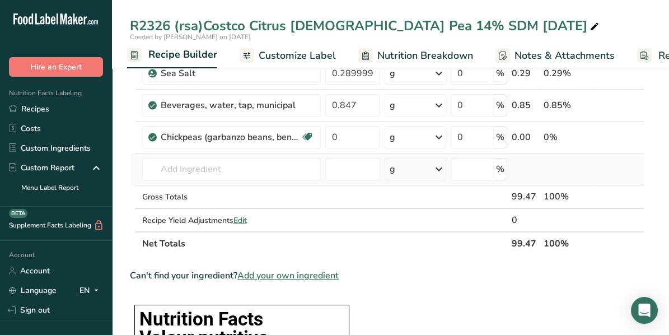
scroll to position [448, 0]
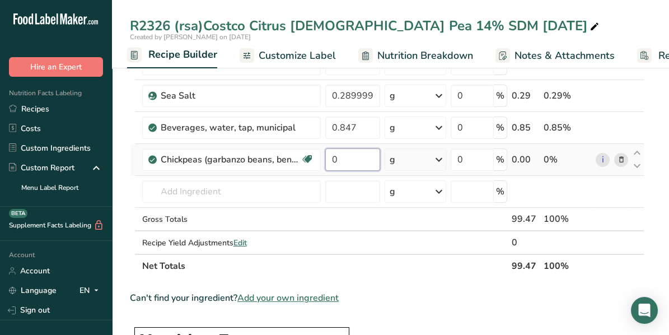
click at [347, 156] on input "0" at bounding box center [352, 159] width 55 height 22
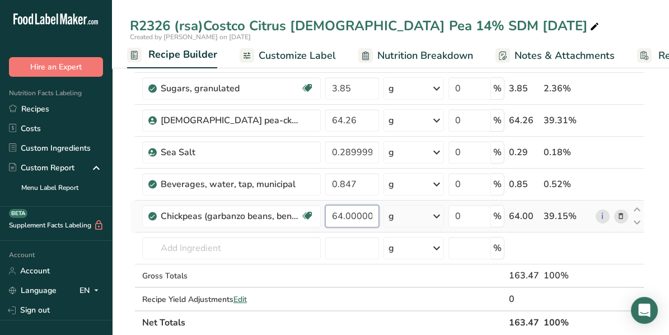
scroll to position [336, 0]
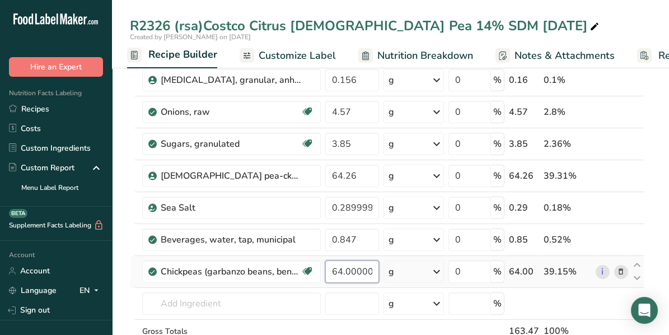
click at [347, 271] on input "64.000001" at bounding box center [352, 271] width 54 height 22
click at [369, 267] on input "64.000001" at bounding box center [352, 271] width 54 height 22
type input "64.26"
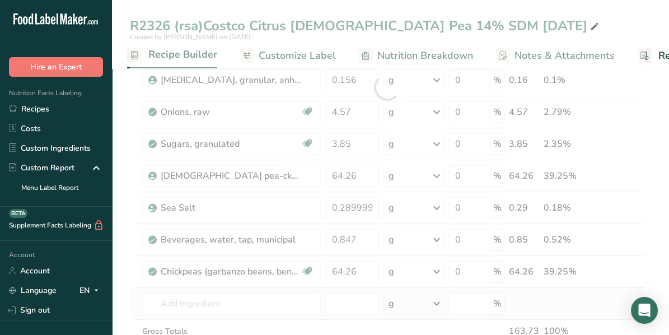
click at [571, 304] on div "Ingredient * Amount * Unit * Waste * .a-a{fill:#347362;}.b-a{fill:#fff;} Grams …" at bounding box center [387, 87] width 515 height 605
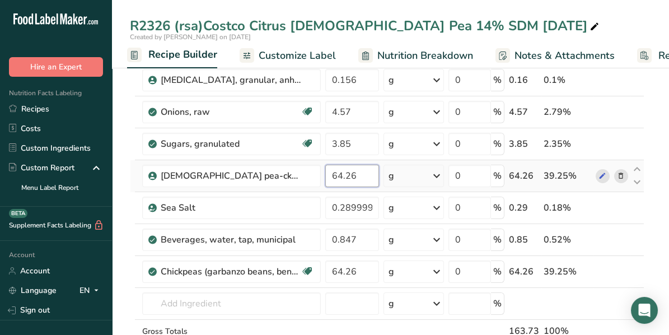
click at [363, 176] on input "64.26" at bounding box center [352, 176] width 54 height 22
type input "6"
type input "0.00"
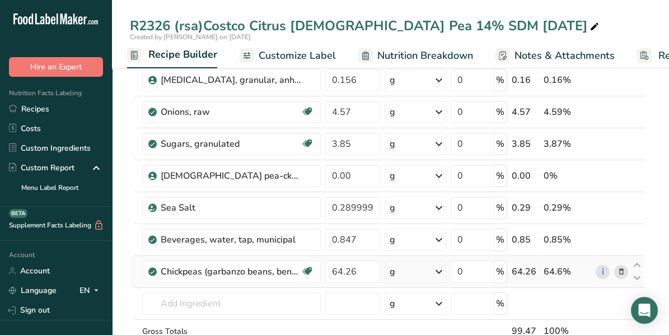
click at [609, 280] on div "Ingredient * Amount * Unit * Waste * .a-a{fill:#347362;}.b-a{fill:#fff;} Grams …" at bounding box center [387, 87] width 515 height 605
click at [374, 202] on input "0.289999" at bounding box center [352, 208] width 55 height 22
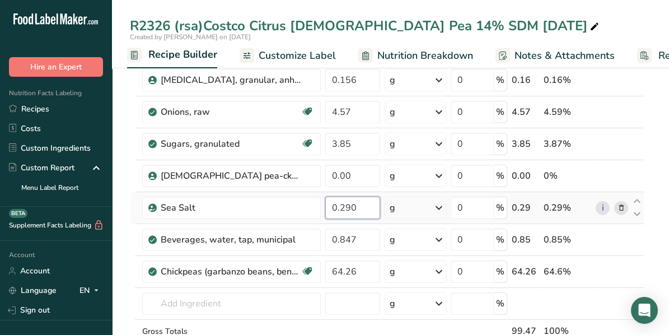
click at [359, 204] on input "0.290" at bounding box center [352, 208] width 55 height 22
type input "0.479"
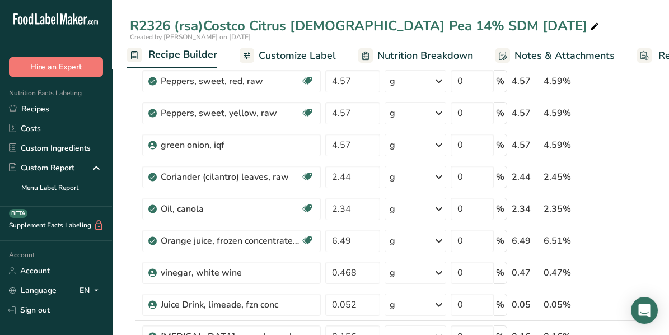
scroll to position [56, 0]
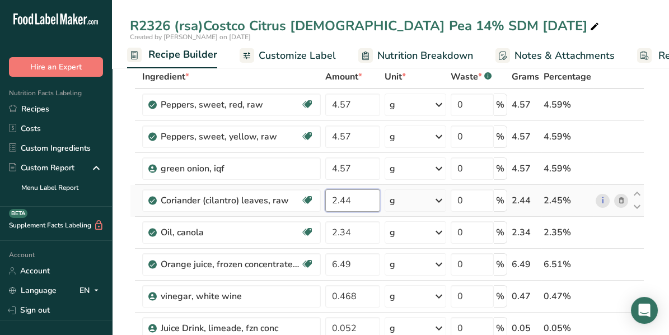
click at [355, 198] on input "2.44" at bounding box center [352, 200] width 55 height 22
type input "2.443"
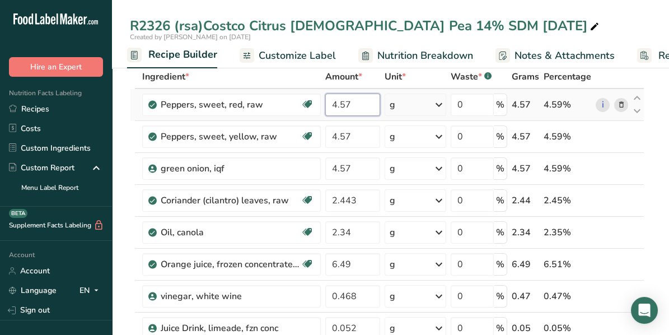
click at [364, 105] on input "4.57" at bounding box center [352, 105] width 55 height 22
type input "4.775"
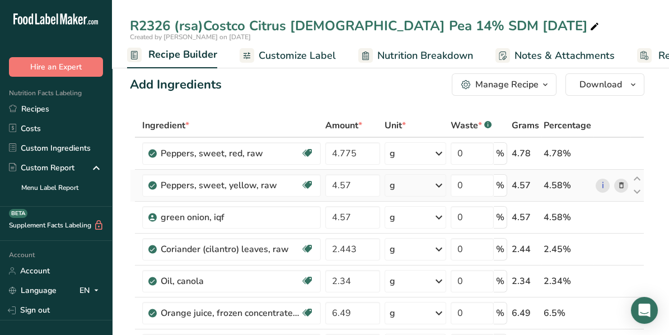
scroll to position [0, 0]
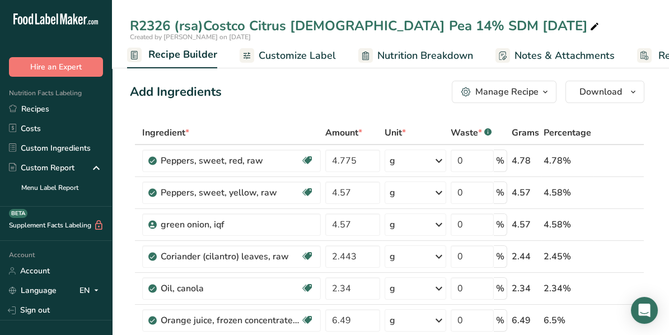
click at [551, 16] on div "R2326 (rsa)Costco Citrus [DEMOGRAPHIC_DATA] Pea 14% SDM [DATE]" at bounding box center [390, 26] width 557 height 20
click at [45, 105] on link "Recipes" at bounding box center [56, 109] width 112 height 20
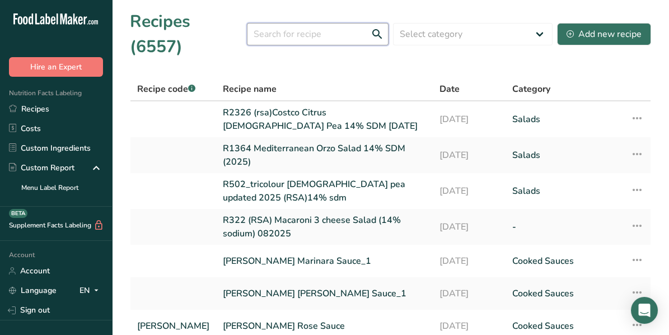
drag, startPoint x: 275, startPoint y: 20, endPoint x: 280, endPoint y: 25, distance: 7.5
click at [275, 23] on input "text" at bounding box center [318, 34] width 142 height 22
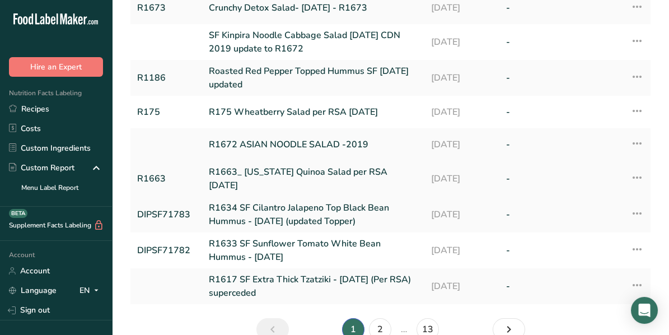
scroll to position [167, 0]
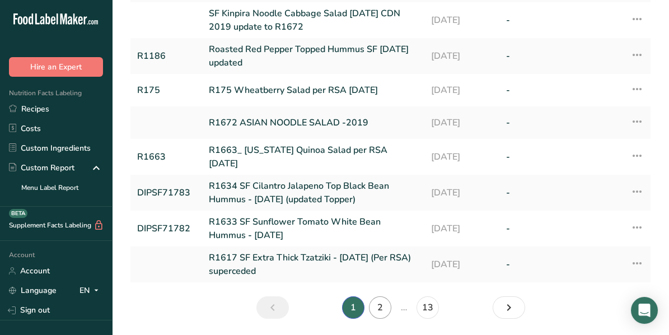
type input "R1675"
click at [374, 296] on link "2" at bounding box center [380, 307] width 22 height 22
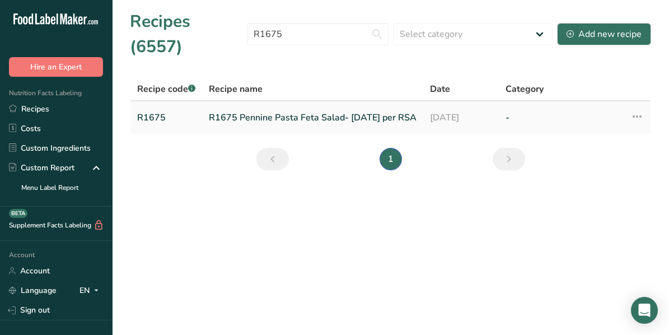
click at [260, 106] on link "R1675 Pennine Pasta Feta Salad- [DATE] per RSA" at bounding box center [313, 118] width 208 height 24
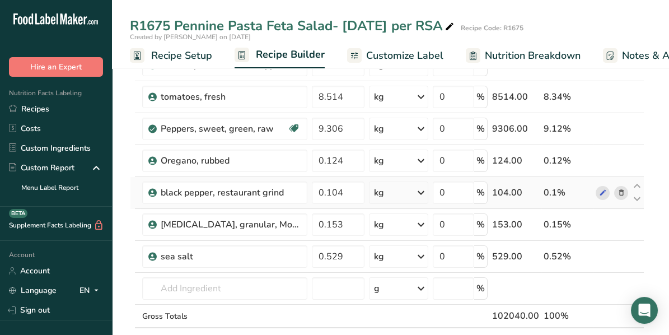
scroll to position [392, 0]
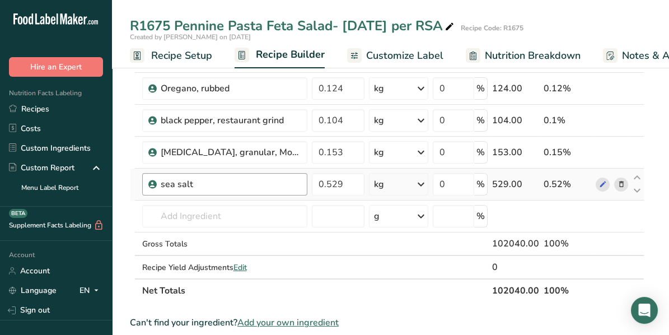
click at [288, 173] on div "sea salt" at bounding box center [224, 184] width 165 height 22
click at [283, 181] on div "sea salt" at bounding box center [231, 184] width 140 height 13
click at [339, 181] on input "0.529" at bounding box center [338, 184] width 53 height 22
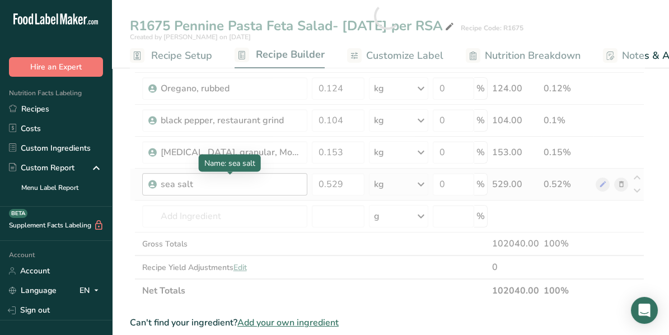
click at [180, 181] on div "Ingredient * Amount * Unit * Waste * .a-a{fill:#347362;}.b-a{fill:#fff;} Grams …" at bounding box center [387, 15] width 515 height 573
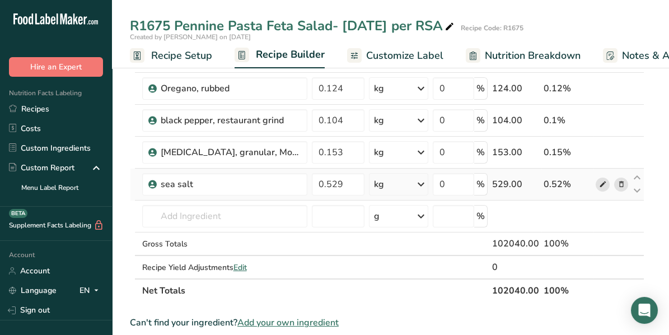
click at [604, 179] on icon at bounding box center [603, 185] width 8 height 12
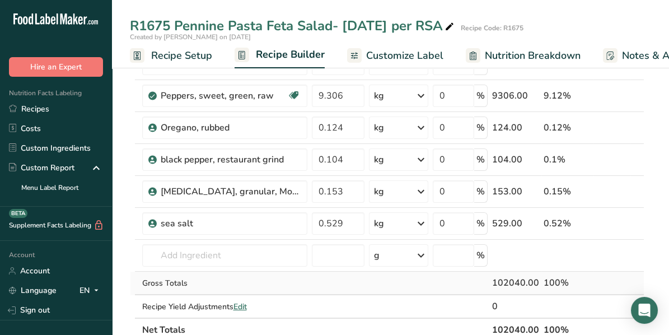
scroll to position [336, 0]
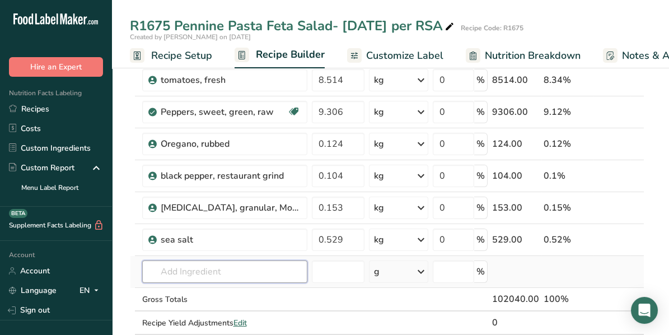
click at [234, 273] on input "text" at bounding box center [224, 271] width 165 height 22
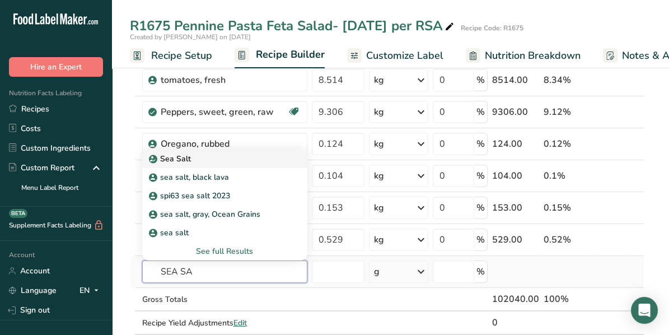
type input "SEA SA"
click at [170, 157] on p "Sea Salt" at bounding box center [171, 159] width 40 height 12
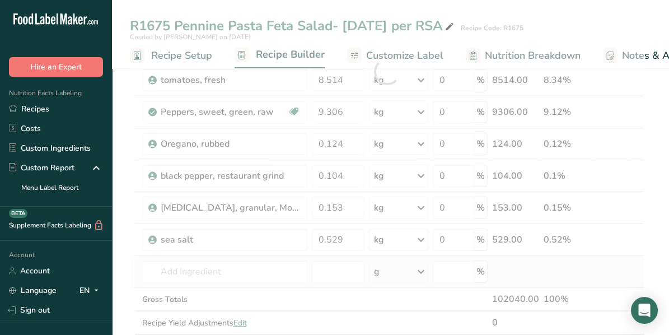
type input "Sea Salt"
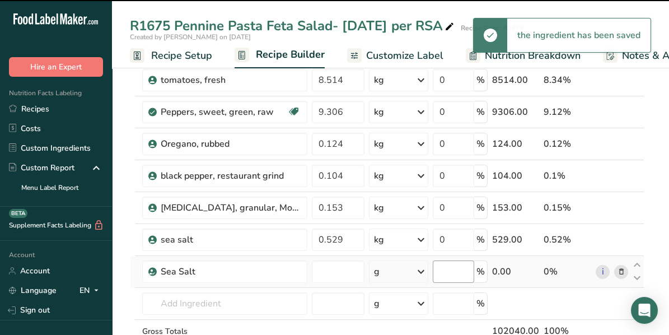
type input "0"
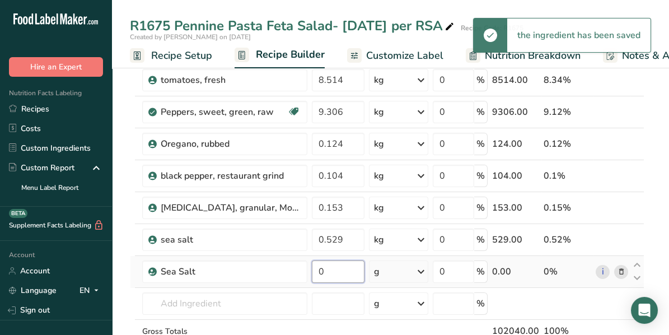
click at [347, 266] on input "0" at bounding box center [338, 271] width 53 height 22
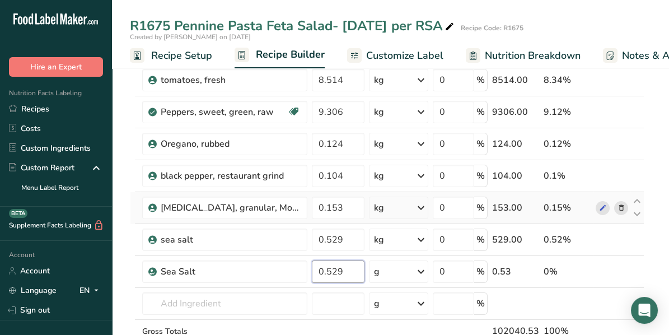
type input "0.529"
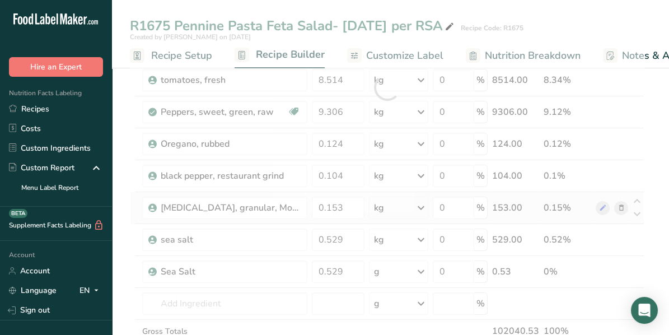
click at [620, 215] on div "Ingredient * Amount * Unit * Waste * .a-a{fill:#347362;}.b-a{fill:#fff;} Grams …" at bounding box center [387, 87] width 515 height 605
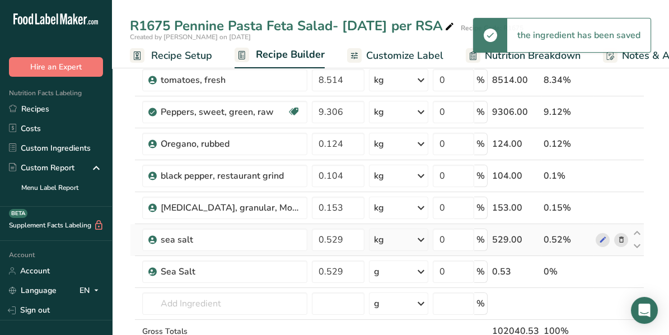
click at [623, 237] on icon at bounding box center [621, 240] width 8 height 12
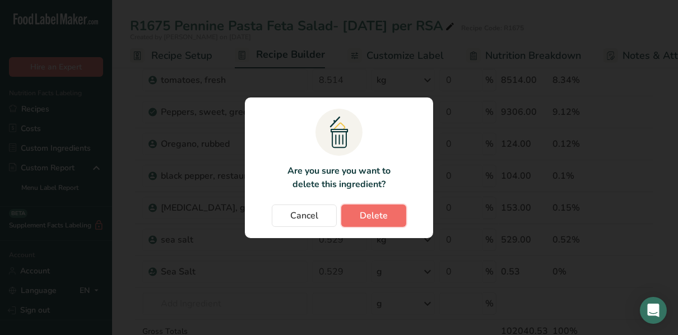
click at [380, 211] on span "Delete" at bounding box center [374, 215] width 28 height 13
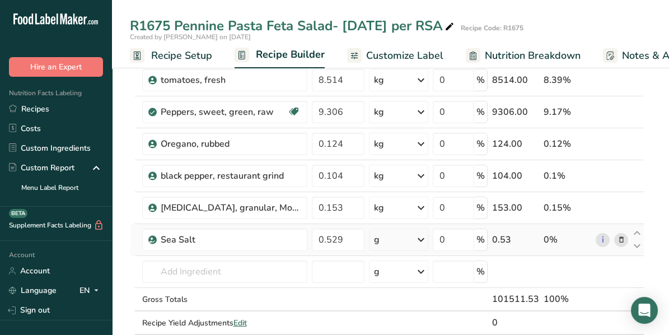
click at [423, 237] on icon at bounding box center [421, 240] width 13 height 20
click at [386, 292] on div "kg" at bounding box center [423, 298] width 94 height 16
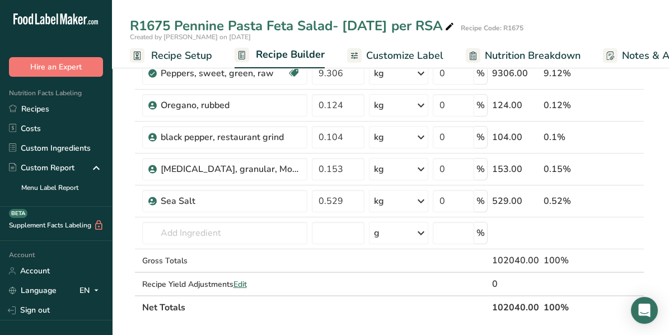
scroll to position [392, 0]
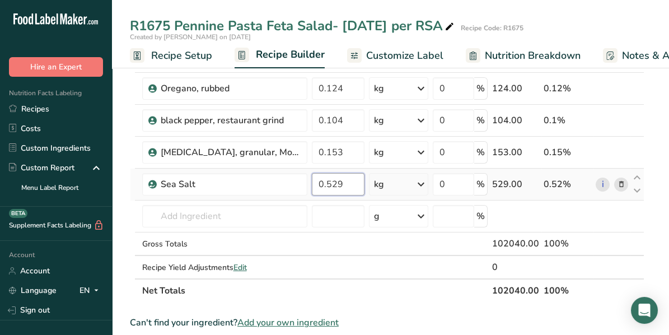
click at [344, 181] on input "0.529" at bounding box center [338, 184] width 53 height 22
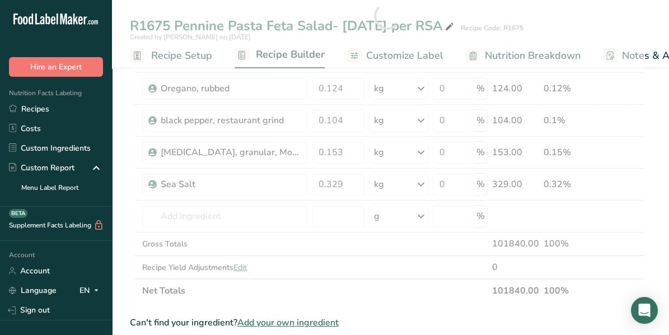
click at [364, 277] on div "Ingredient * Amount * Unit * Waste * .a-a{fill:#347362;}.b-a{fill:#fff;} Grams …" at bounding box center [387, 15] width 515 height 573
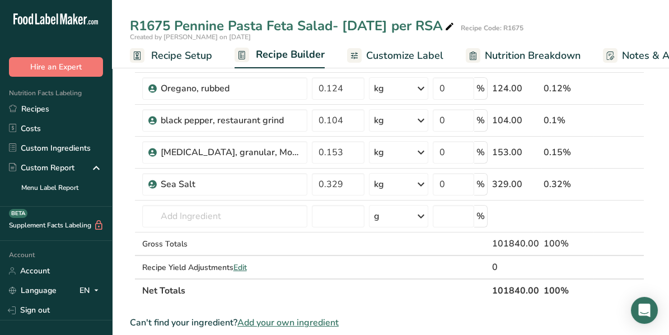
scroll to position [336, 0]
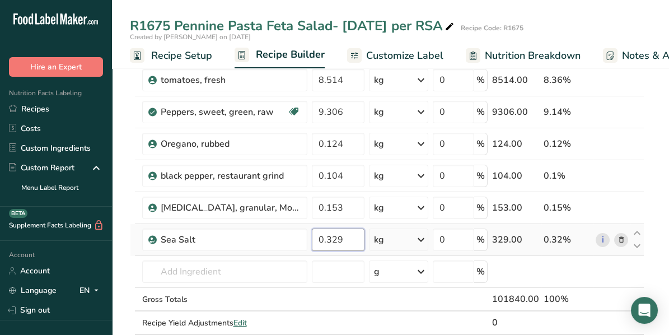
click at [330, 236] on input "0.329" at bounding box center [338, 240] width 53 height 22
type input "0.429"
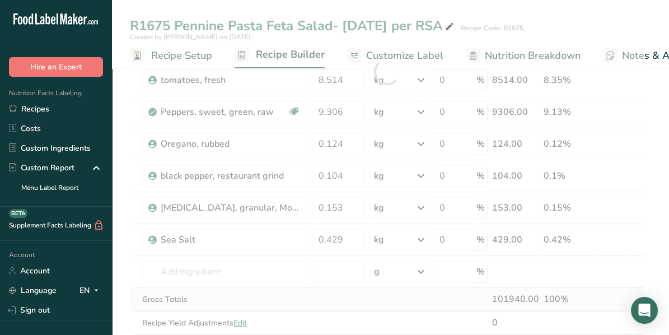
click at [336, 296] on div "Ingredient * Amount * Unit * Waste * .a-a{fill:#347362;}.b-a{fill:#fff;} Grams …" at bounding box center [387, 71] width 515 height 573
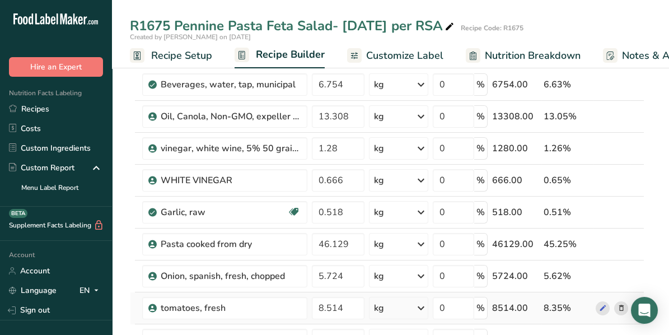
scroll to position [56, 0]
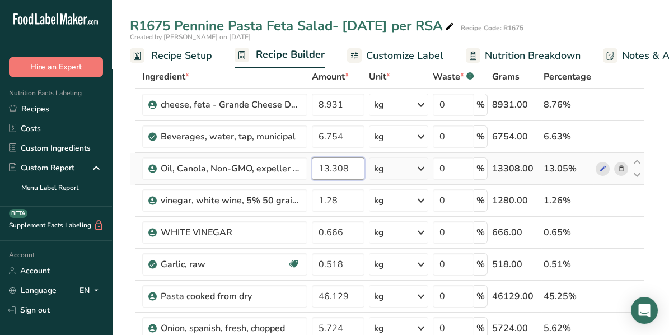
click at [336, 167] on input "13.308" at bounding box center [338, 168] width 53 height 22
type input "13.408"
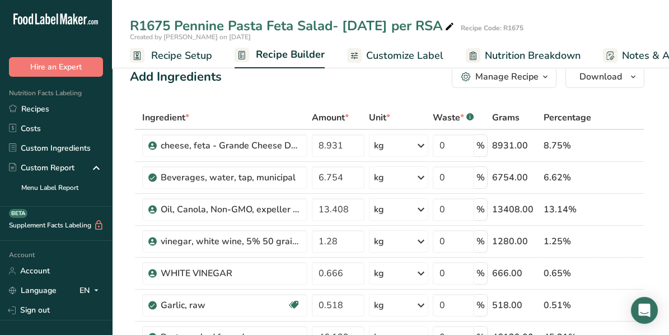
scroll to position [0, 0]
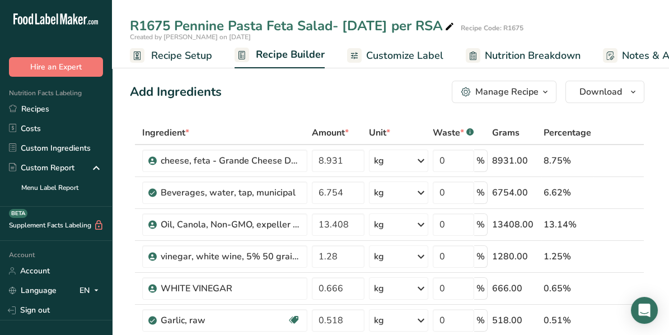
click at [422, 25] on div "R1675 Pennine Pasta Feta Salad- [DATE] per RSA" at bounding box center [293, 26] width 327 height 20
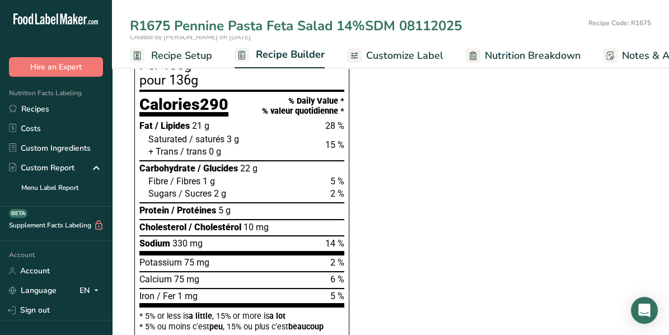
scroll to position [728, 0]
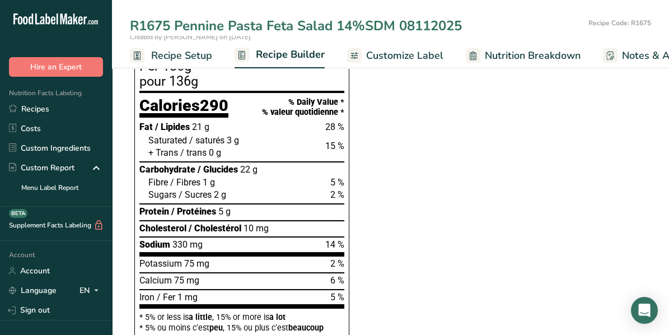
type input "R1675 Pennine Pasta Feta Salad 14%SDM 08112025"
click at [175, 54] on span "Recipe Setup" at bounding box center [181, 55] width 61 height 15
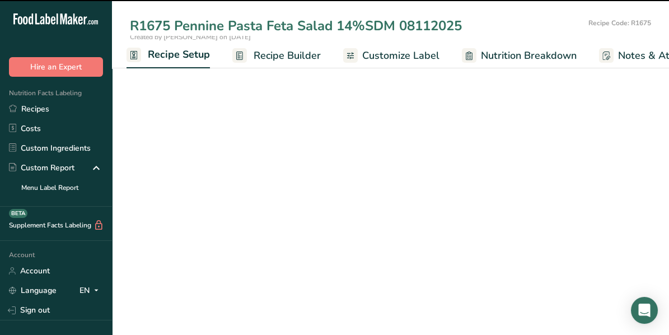
scroll to position [108, 0]
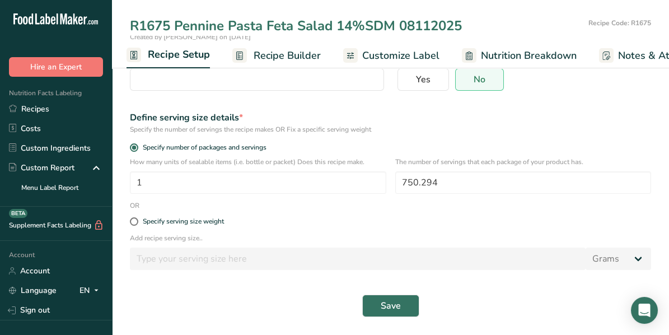
type input "R1675 Pennine Pasta Feta Salad 14%SDM 08112025"
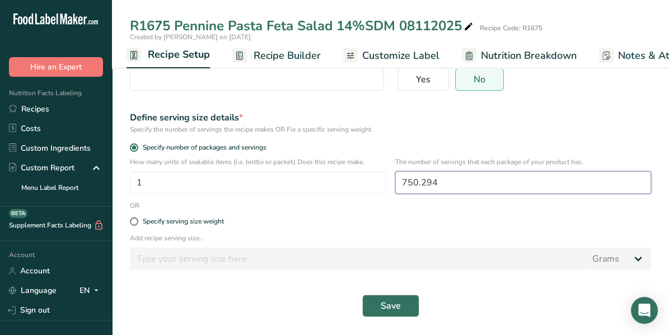
click at [459, 184] on input "750.294" at bounding box center [523, 182] width 257 height 22
type input "7"
type input "1"
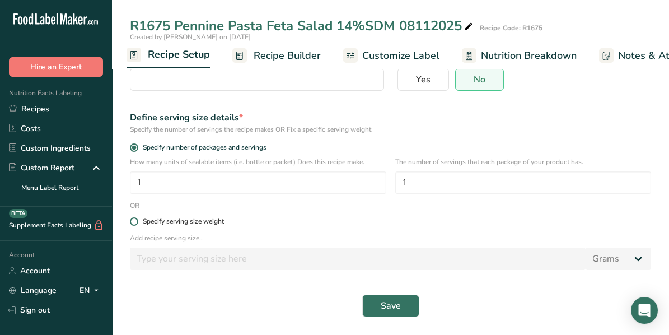
click at [133, 222] on span at bounding box center [134, 221] width 8 height 8
click at [133, 222] on input "Specify serving size weight" at bounding box center [133, 221] width 7 height 7
radio input "true"
radio input "false"
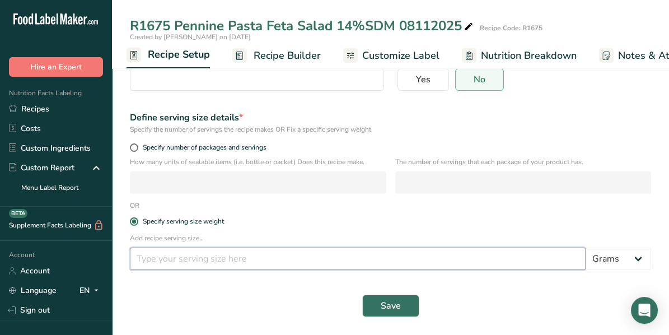
click at [151, 262] on input "number" at bounding box center [358, 259] width 456 height 22
type input "140"
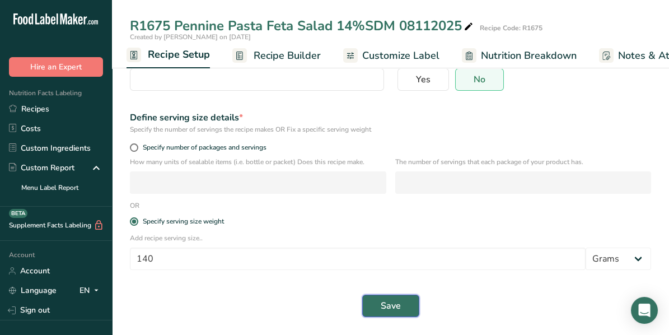
click at [403, 310] on button "Save" at bounding box center [390, 306] width 57 height 22
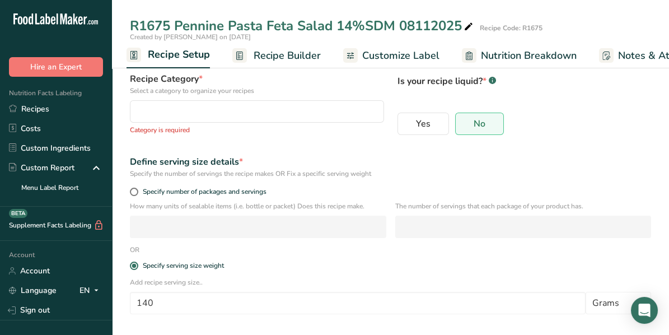
scroll to position [51, 0]
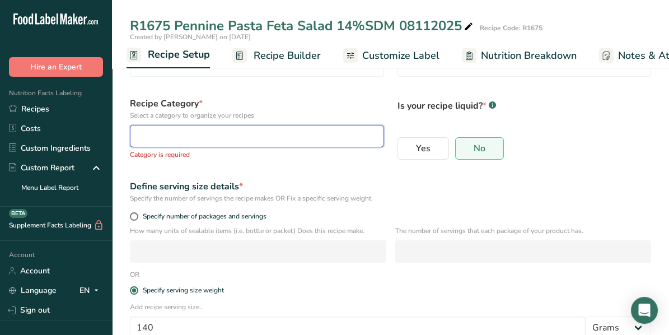
click at [257, 133] on div "button" at bounding box center [253, 135] width 233 height 13
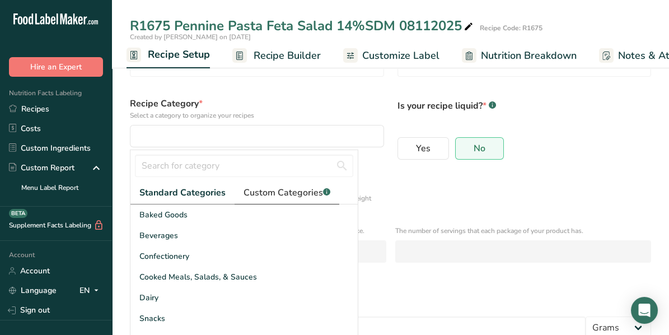
click at [290, 190] on span "Custom Categories .a-a{fill:#347362;}.b-a{fill:#fff;}" at bounding box center [287, 192] width 87 height 13
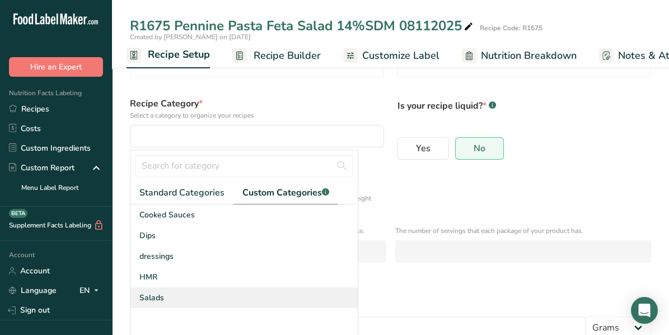
click at [154, 295] on span "Salads" at bounding box center [151, 298] width 25 height 12
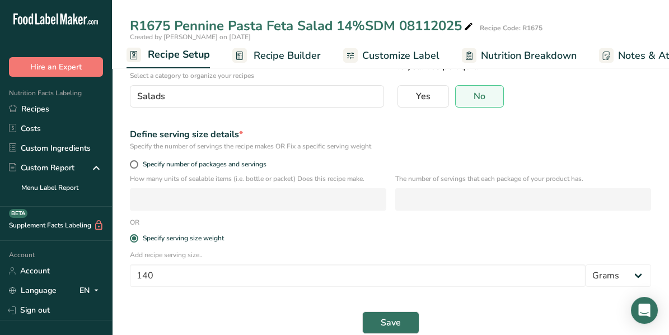
scroll to position [108, 0]
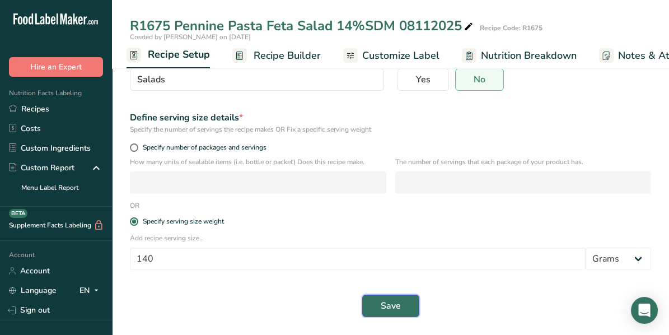
click at [397, 305] on span "Save" at bounding box center [391, 305] width 20 height 13
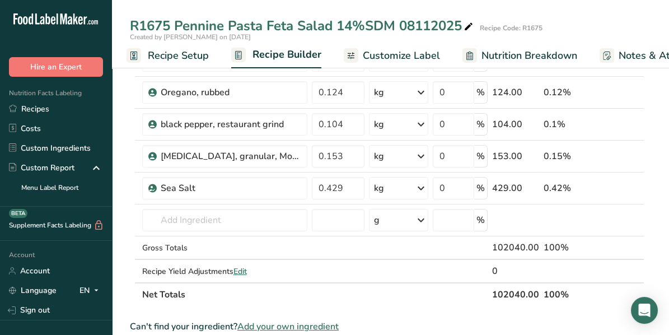
scroll to position [332, 0]
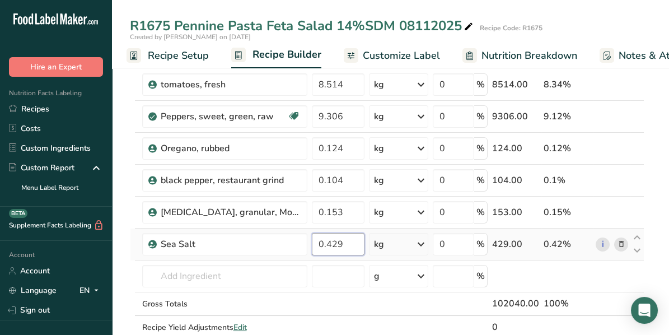
click at [343, 240] on input "0.429" at bounding box center [338, 244] width 53 height 22
type input "0.400"
click at [550, 272] on div "Ingredient * Amount * Unit * Waste * .a-a{fill:#347362;}.b-a{fill:#fff;} Grams …" at bounding box center [387, 75] width 515 height 573
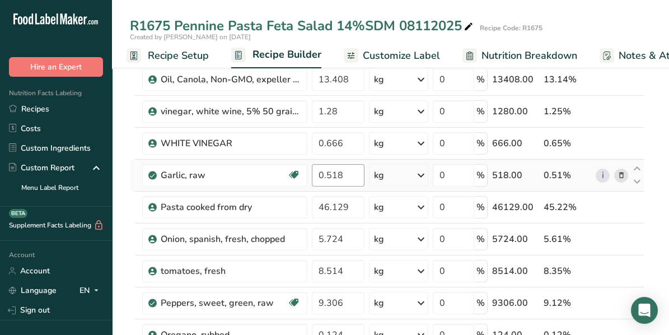
scroll to position [167, 0]
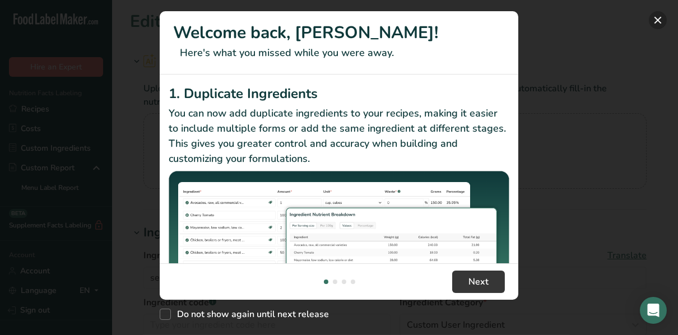
click at [655, 20] on button "New Features" at bounding box center [658, 20] width 18 height 18
